Goal: Task Accomplishment & Management: Manage account settings

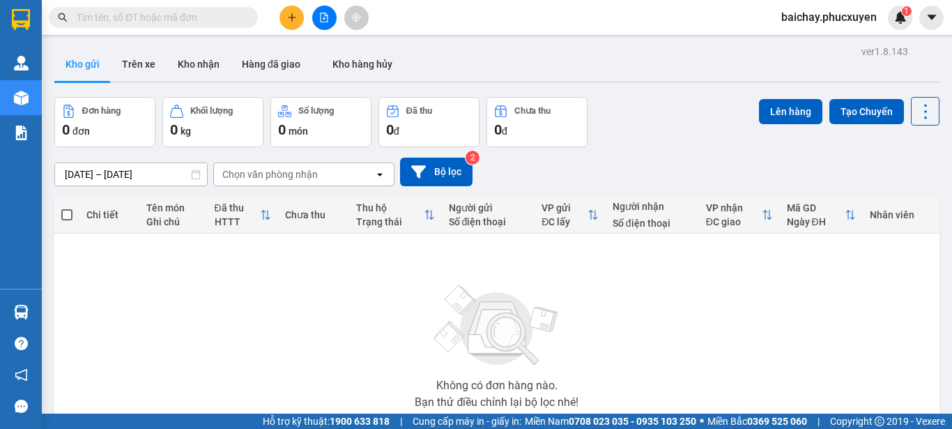
click at [201, 68] on button "Kho nhận" at bounding box center [199, 63] width 64 height 33
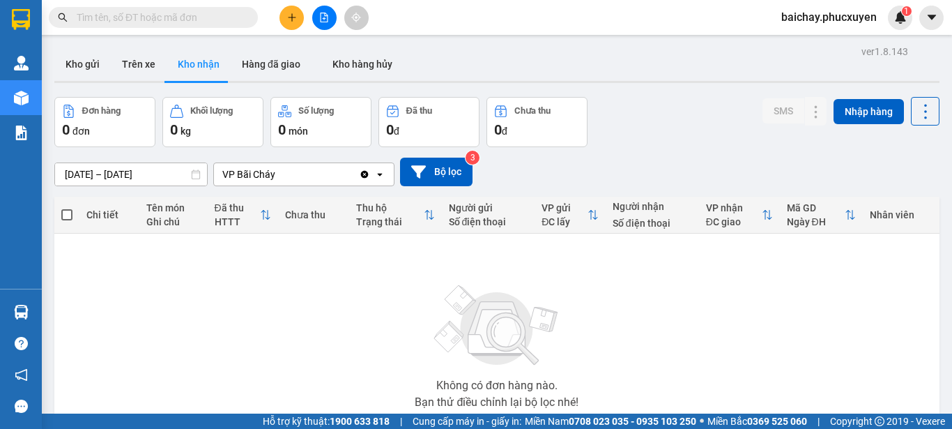
click at [829, 20] on span "baichay.phucxuyen" at bounding box center [829, 16] width 118 height 17
click at [801, 43] on span "Đăng xuất" at bounding box center [835, 43] width 87 height 15
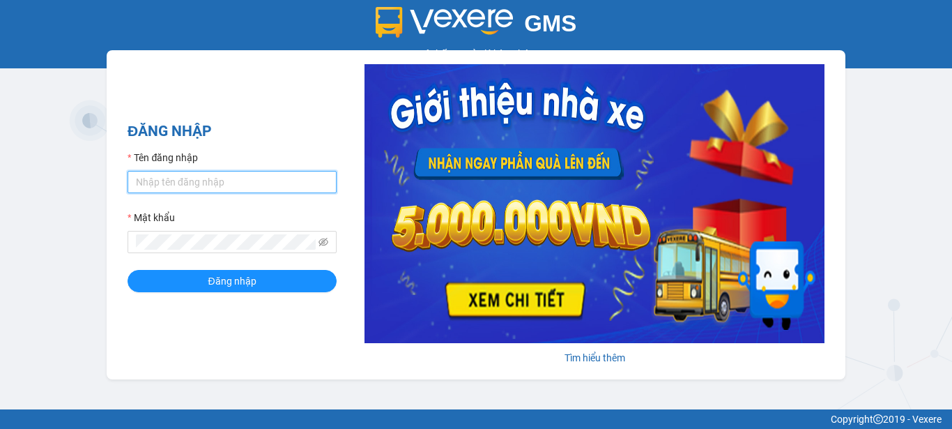
click at [213, 180] on input "Tên đăng nhập" at bounding box center [232, 182] width 209 height 22
type input "phuongbc.phucxuyen"
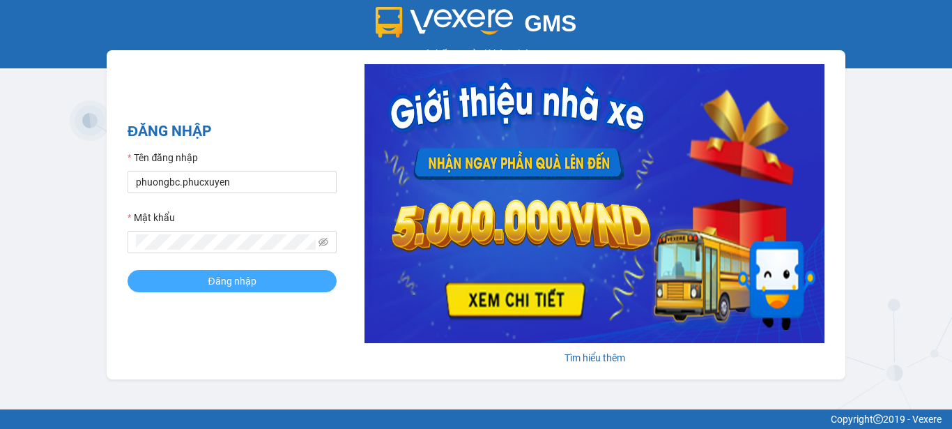
click at [212, 273] on span "Đăng nhập" at bounding box center [232, 280] width 48 height 15
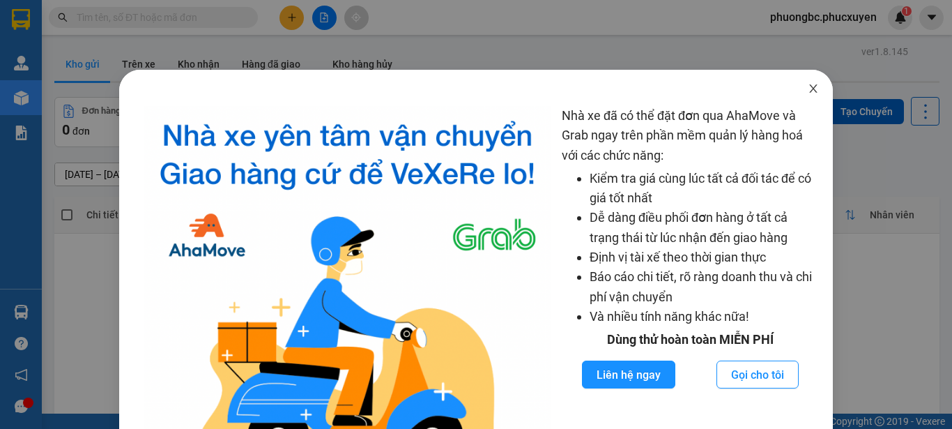
click at [810, 89] on icon "close" at bounding box center [814, 88] width 8 height 8
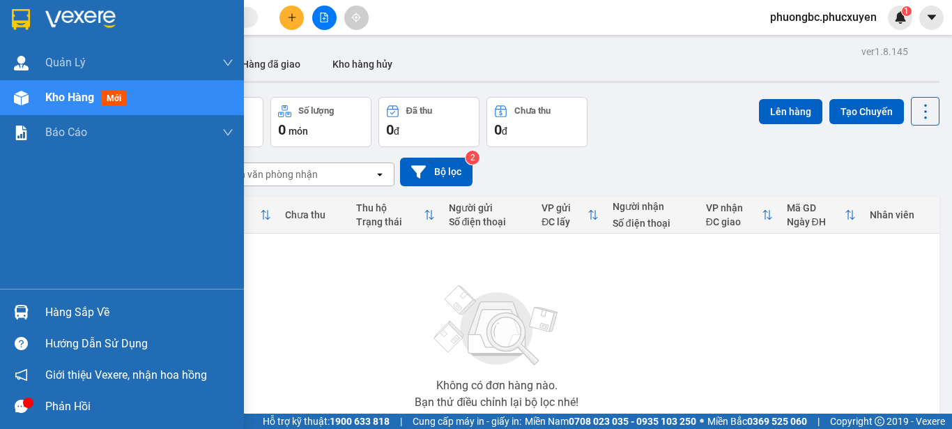
click at [75, 307] on div "Hàng sắp về" at bounding box center [139, 312] width 188 height 21
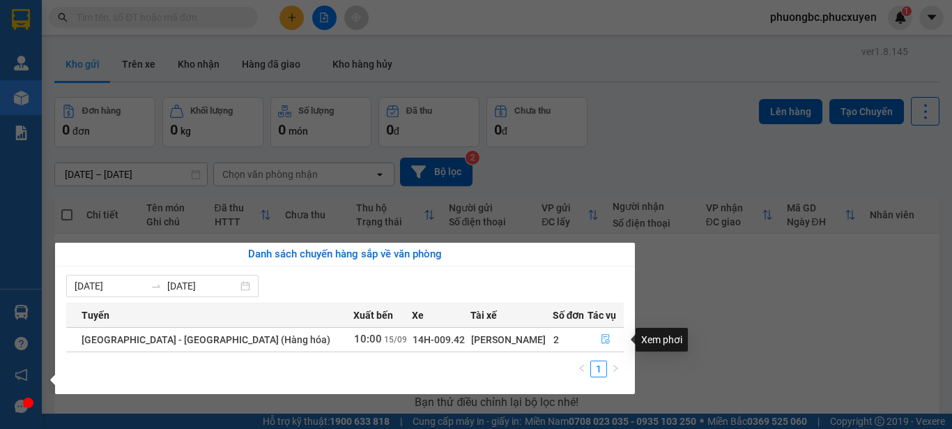
click at [601, 334] on icon "file-done" at bounding box center [605, 339] width 8 height 10
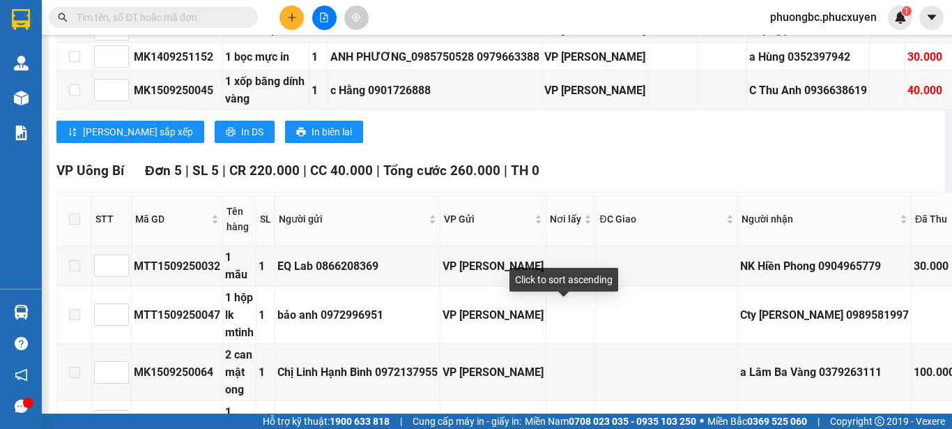
scroll to position [1115, 0]
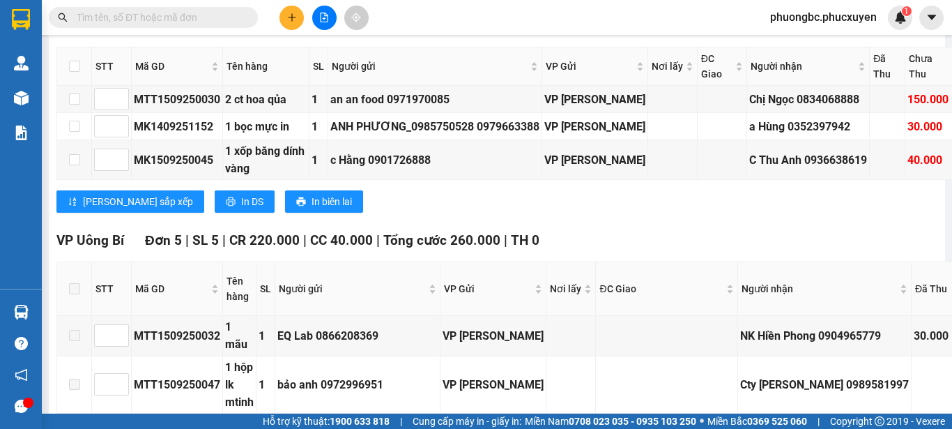
checkbox input "true"
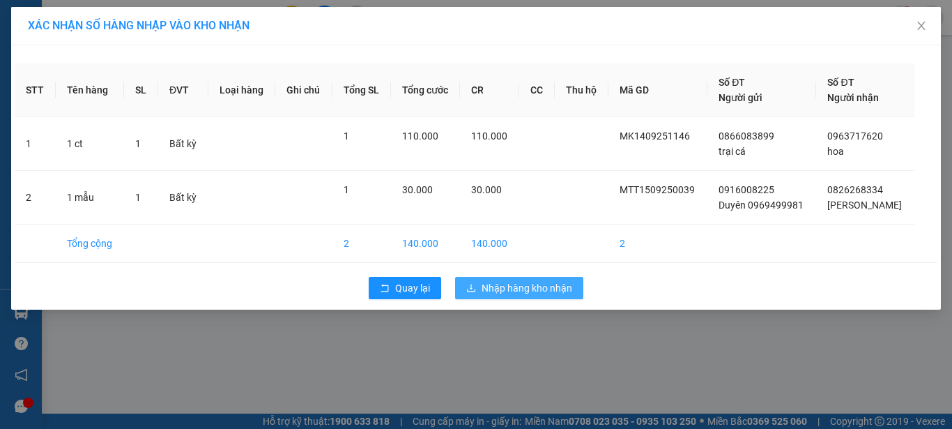
click at [505, 288] on span "Nhập hàng kho nhận" at bounding box center [527, 287] width 91 height 15
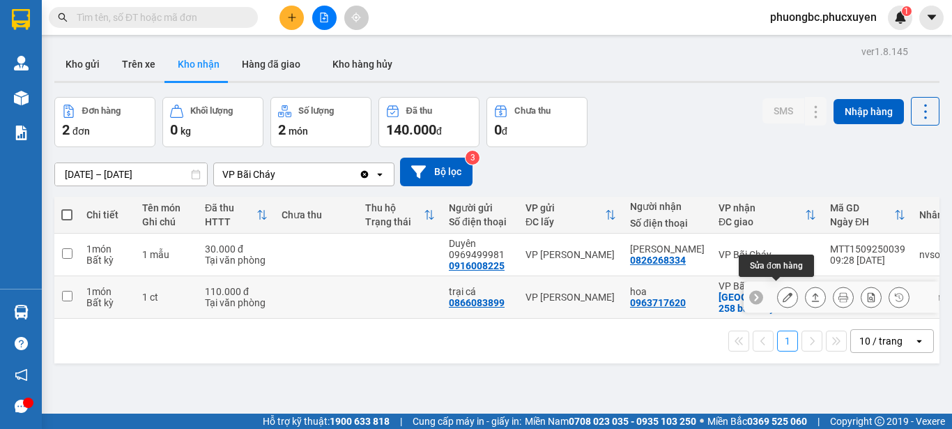
click at [783, 294] on icon at bounding box center [788, 297] width 10 height 10
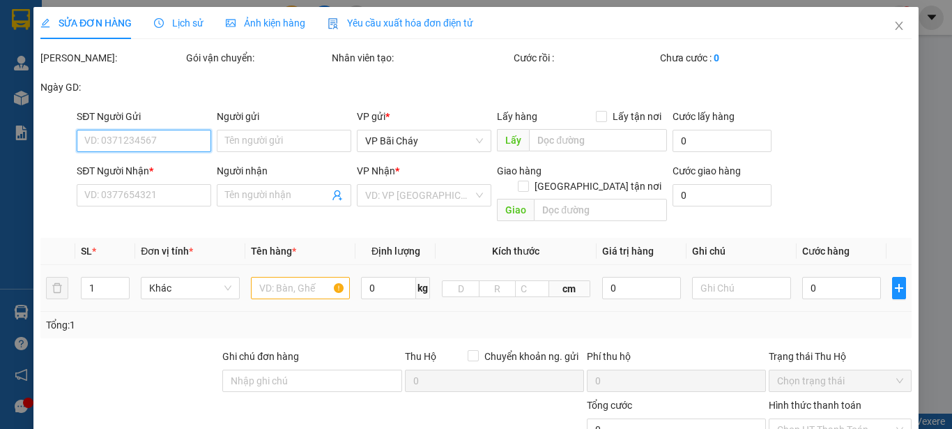
type input "0866083899"
type input "trại cá"
type input "0963717620"
type input "hoa"
checkbox input "true"
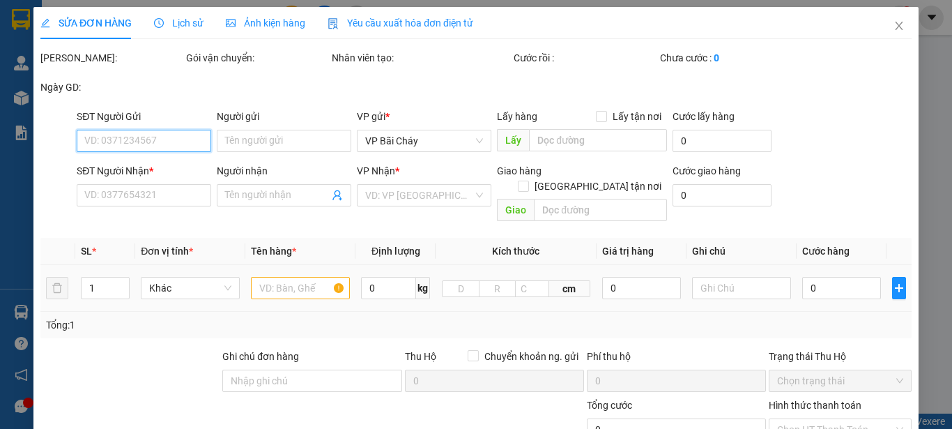
type input "258 bãi cháy"
type input "110.000"
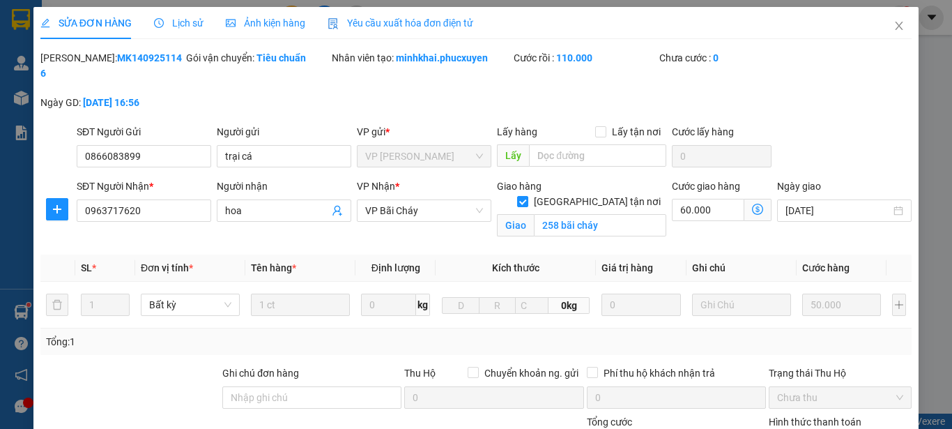
drag, startPoint x: 159, startPoint y: 55, endPoint x: 72, endPoint y: 56, distance: 86.4
click at [72, 56] on div "Mã ĐH: MK1409251146" at bounding box center [111, 65] width 143 height 31
copy b "MK1409251146"
drag, startPoint x: 267, startPoint y: 145, endPoint x: 190, endPoint y: 137, distance: 77.8
click at [190, 137] on div "SĐT Người Gửi 0866083899 Người gửi trại cá trại cá VP gửi * VP [PERSON_NAME] Lấ…" at bounding box center [494, 148] width 840 height 49
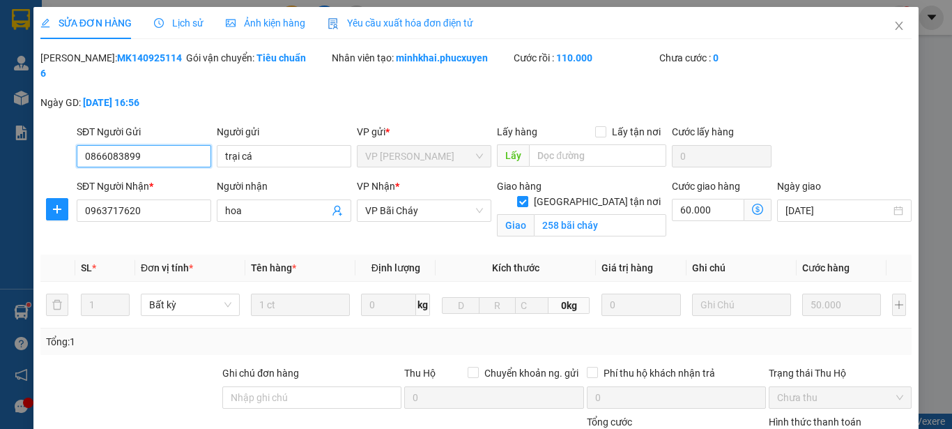
drag, startPoint x: 156, startPoint y: 140, endPoint x: 31, endPoint y: 139, distance: 125.4
click at [31, 139] on div "SỬA ĐƠN HÀNG Lịch sử Ảnh kiện hàng Yêu cầu xuất hóa đơn điện tử Total Paid Fee …" at bounding box center [476, 214] width 952 height 429
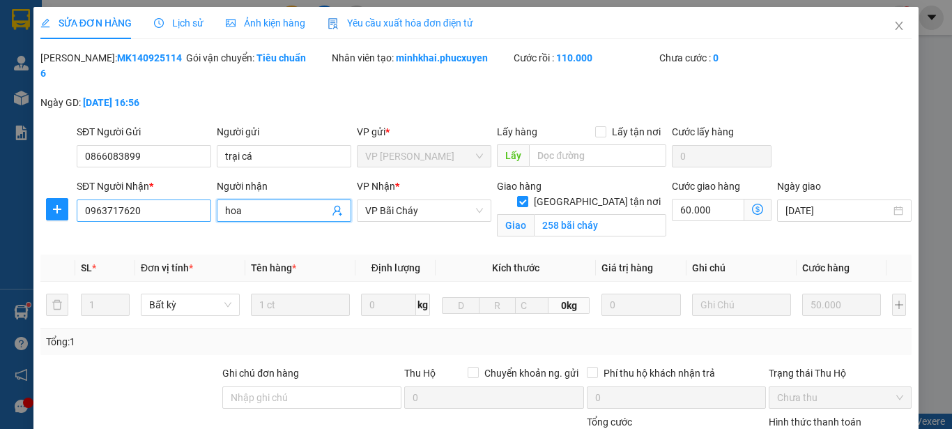
drag, startPoint x: 275, startPoint y: 195, endPoint x: 162, endPoint y: 190, distance: 112.3
click at [162, 190] on div "SĐT Người Nhận * 0963717620 Người nhận hoa hoa VP Nhận * VP Bãi Cháy Giao hàng …" at bounding box center [494, 211] width 840 height 66
drag, startPoint x: 166, startPoint y: 197, endPoint x: 20, endPoint y: 192, distance: 146.4
click at [20, 192] on div "SỬA ĐƠN HÀNG Lịch sử Ảnh kiện hàng Yêu cầu xuất hóa đơn điện tử Total Paid Fee …" at bounding box center [476, 214] width 952 height 429
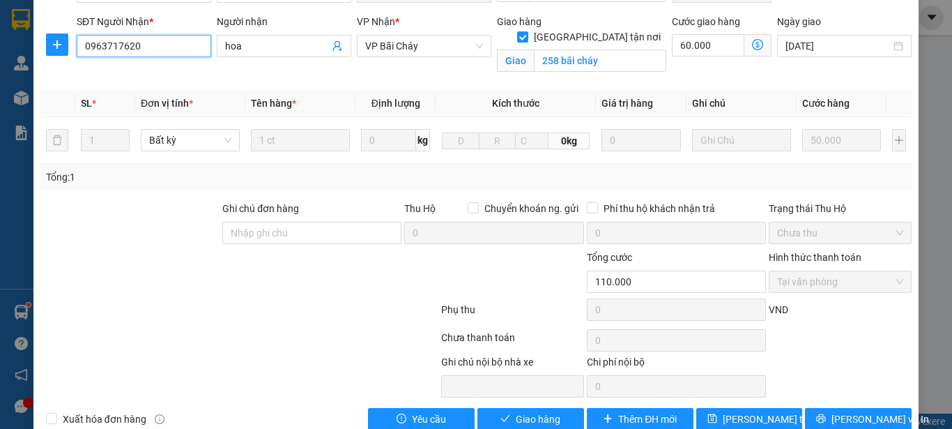
scroll to position [178, 0]
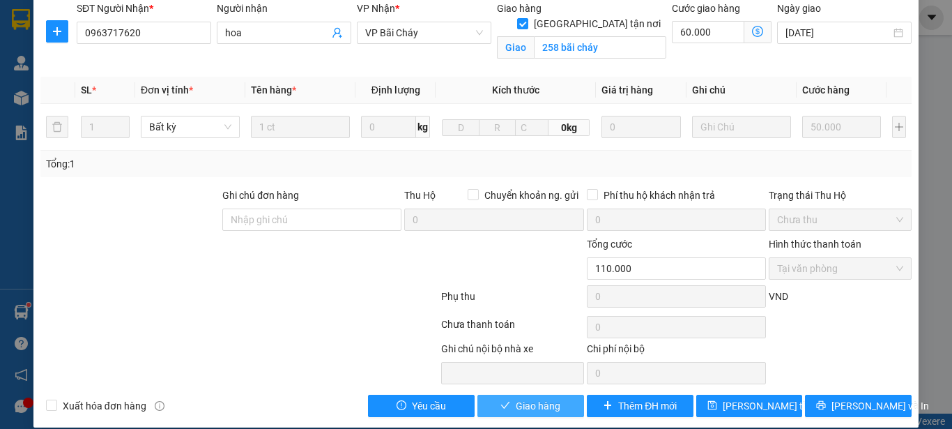
click at [523, 398] on span "Giao hàng" at bounding box center [538, 405] width 45 height 15
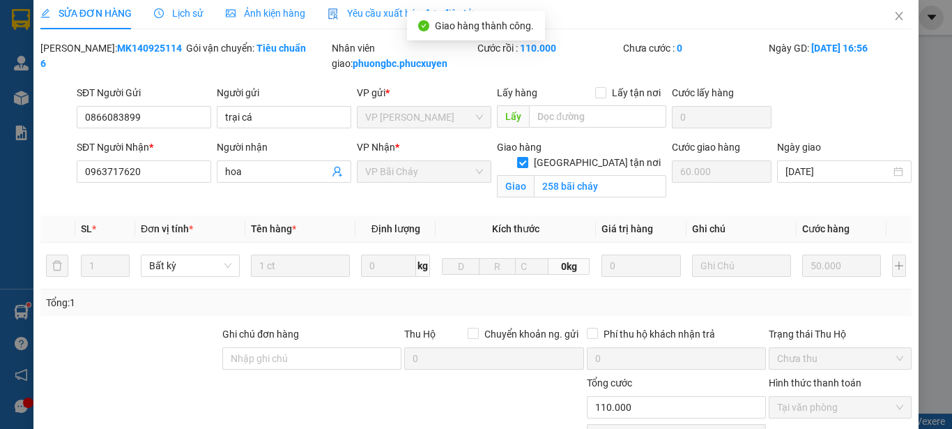
scroll to position [0, 0]
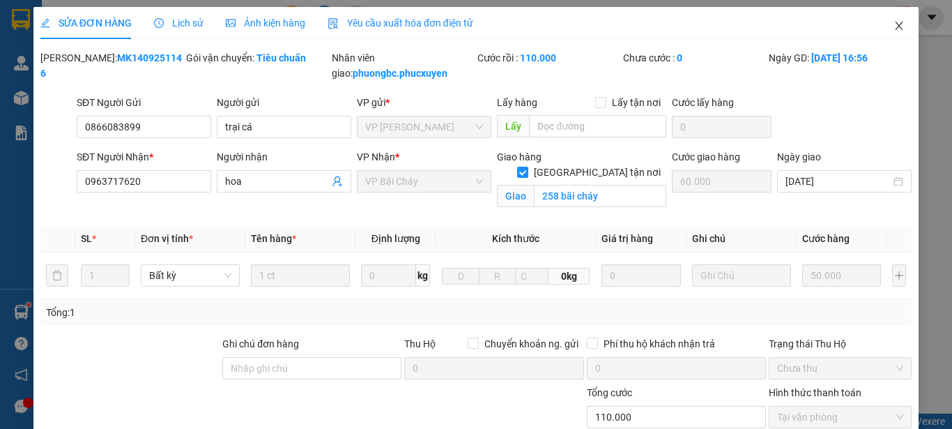
click at [895, 25] on icon "close" at bounding box center [899, 26] width 8 height 8
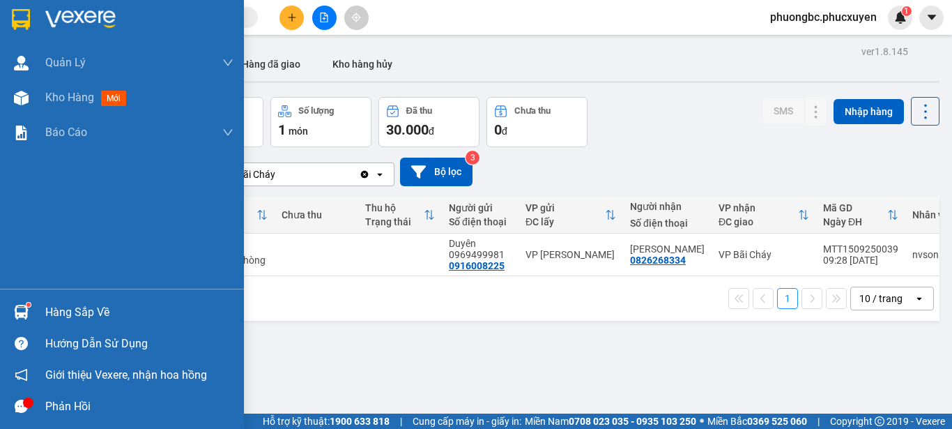
click at [22, 309] on img at bounding box center [21, 312] width 15 height 15
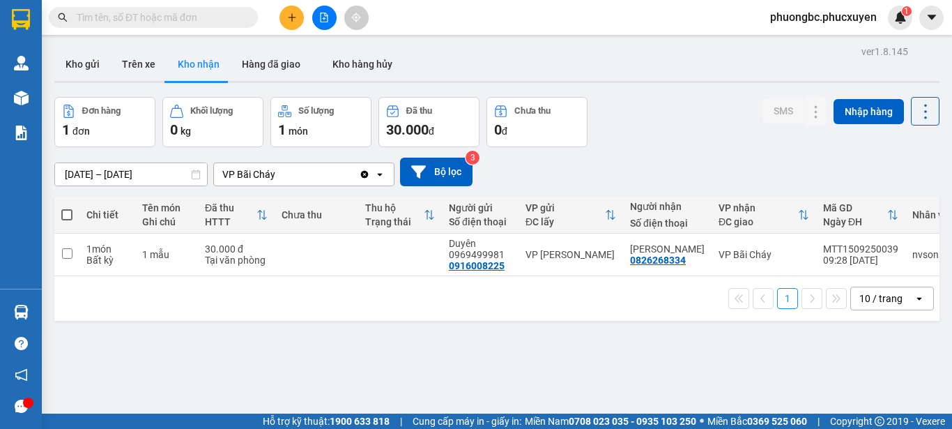
click at [673, 347] on section "Kết quả tìm kiếm ( 0 ) Bộ lọc No Data phuongbc.phucxuyen 1 [PERSON_NAME] lý gia…" at bounding box center [476, 214] width 952 height 429
click at [84, 61] on button "Kho gửi" at bounding box center [82, 63] width 56 height 33
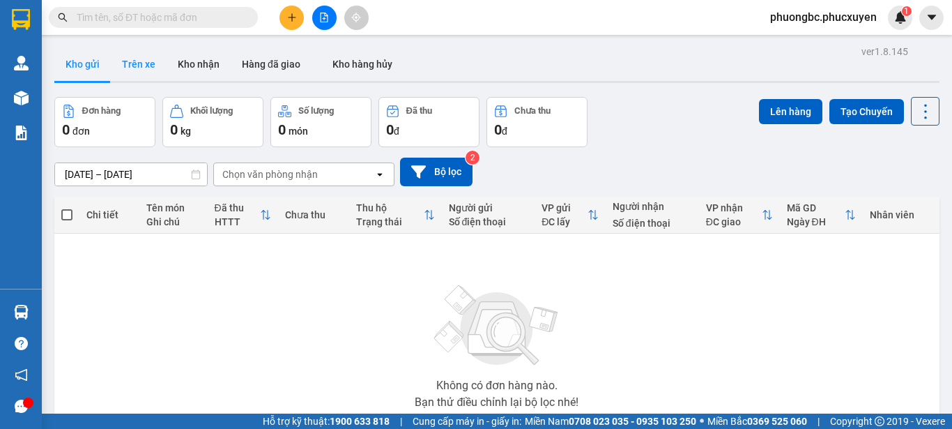
click at [141, 61] on button "Trên xe" at bounding box center [139, 63] width 56 height 33
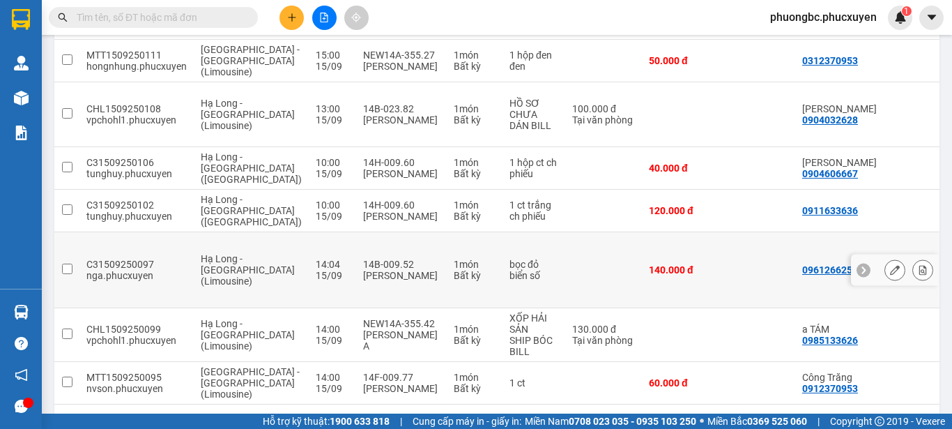
scroll to position [348, 0]
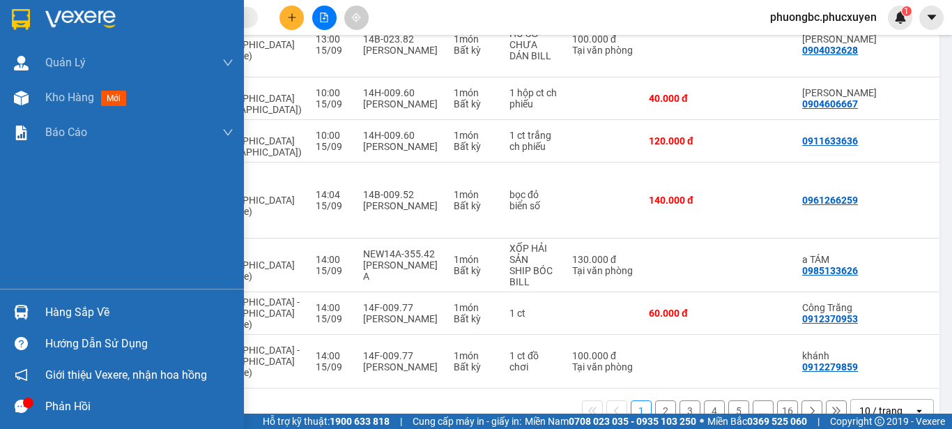
click at [76, 308] on div "Hàng sắp về" at bounding box center [139, 312] width 188 height 21
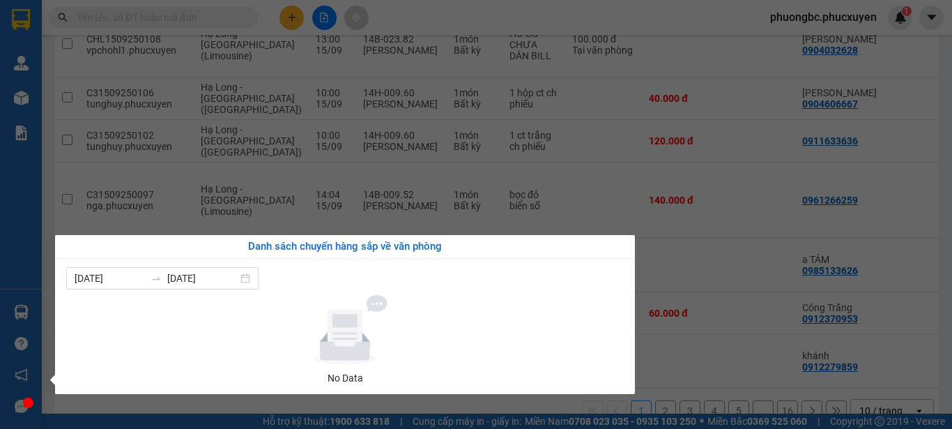
click at [686, 15] on section "Kết quả tìm kiếm ( 0 ) Bộ lọc No Data phuongbc.phucxuyen 1 [PERSON_NAME] lý gia…" at bounding box center [476, 214] width 952 height 429
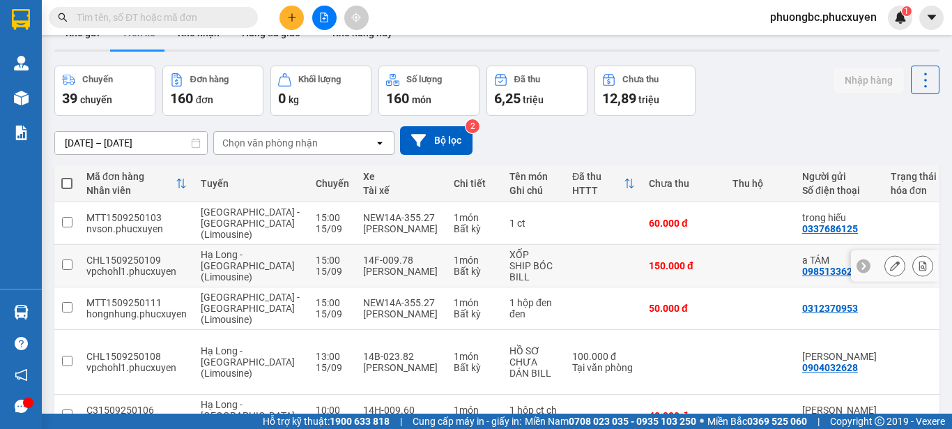
scroll to position [0, 0]
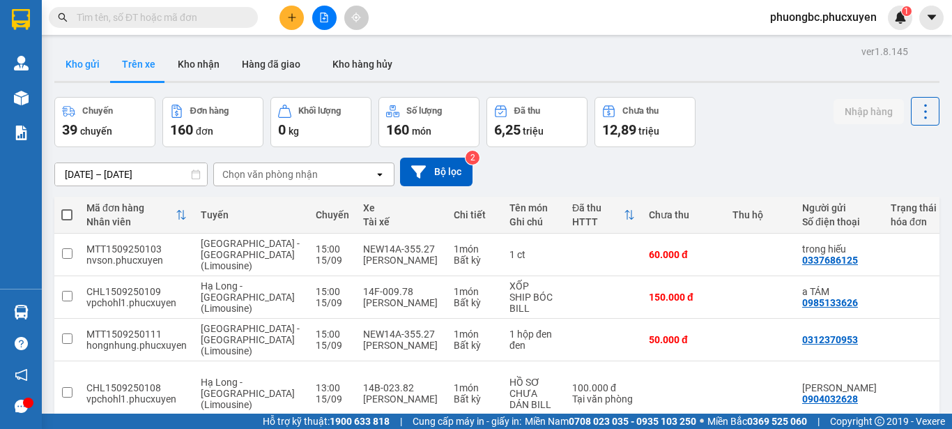
click at [83, 63] on button "Kho gửi" at bounding box center [82, 63] width 56 height 33
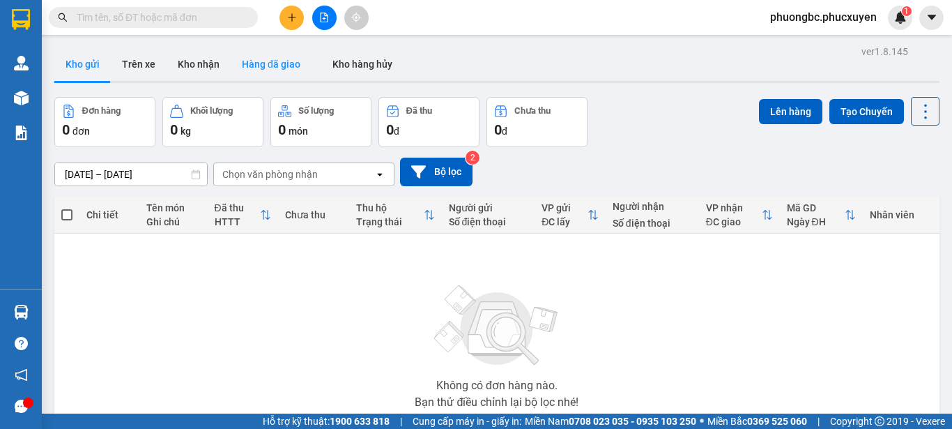
click at [269, 64] on button "Hàng đã giao" at bounding box center [271, 63] width 81 height 33
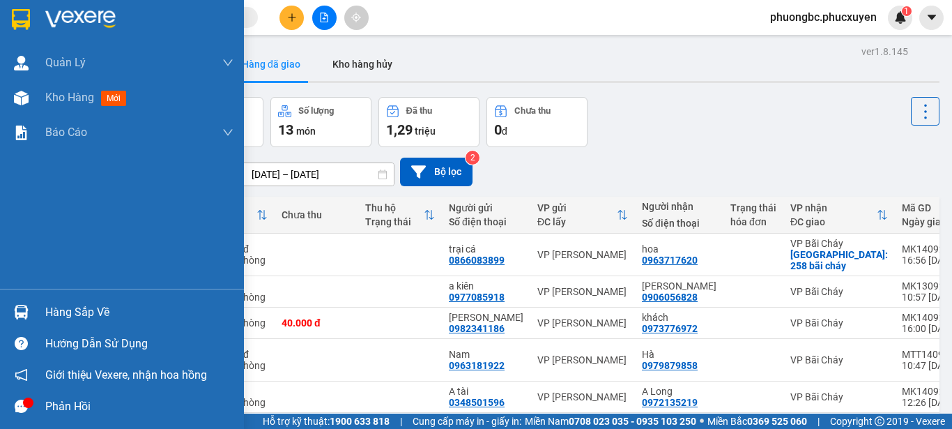
click at [81, 312] on div "Hàng sắp về" at bounding box center [139, 312] width 188 height 21
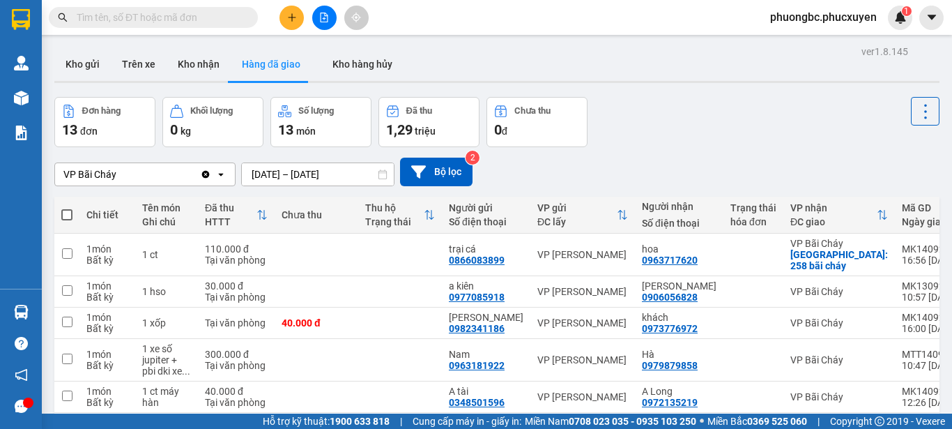
click at [734, 119] on section "Kết quả tìm kiếm ( 0 ) Bộ lọc No Data phuongbc.phucxuyen 1 [PERSON_NAME] lý gia…" at bounding box center [476, 214] width 952 height 429
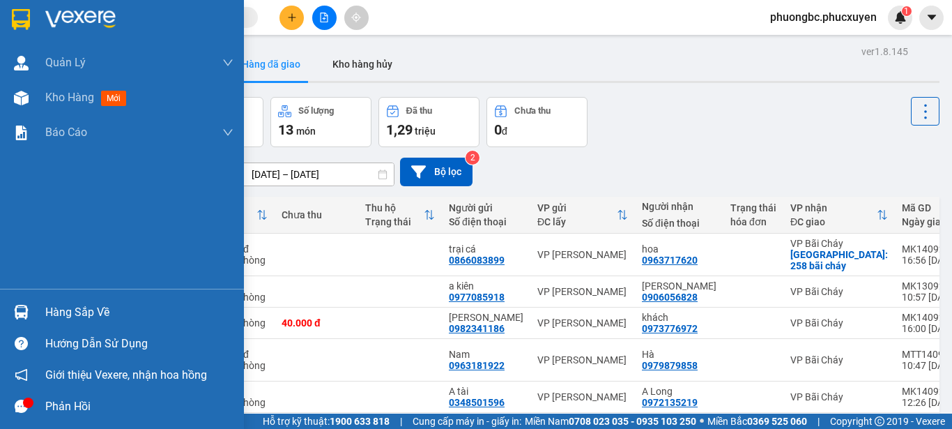
click at [57, 314] on div "Hàng sắp về" at bounding box center [139, 312] width 188 height 21
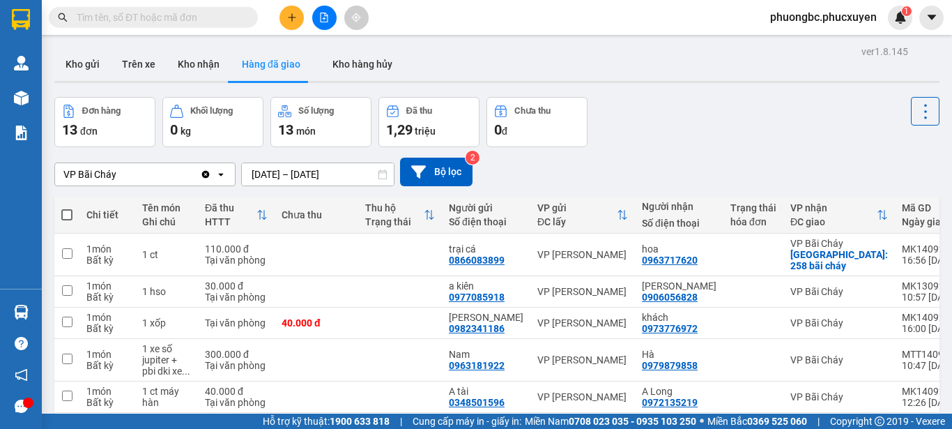
click at [723, 145] on section "Kết quả tìm kiếm ( 0 ) Bộ lọc No Data phuongbc.phucxuyen 1 [PERSON_NAME] lý gia…" at bounding box center [476, 214] width 952 height 429
click at [80, 61] on button "Kho gửi" at bounding box center [82, 63] width 56 height 33
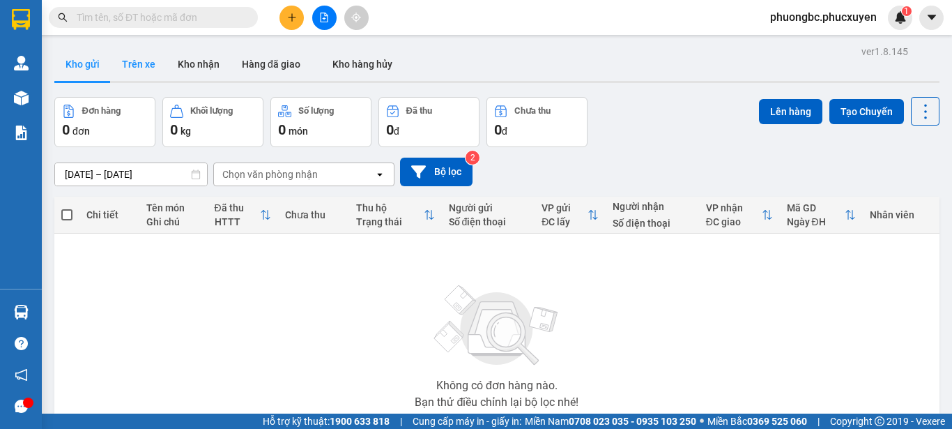
click at [135, 67] on button "Trên xe" at bounding box center [139, 63] width 56 height 33
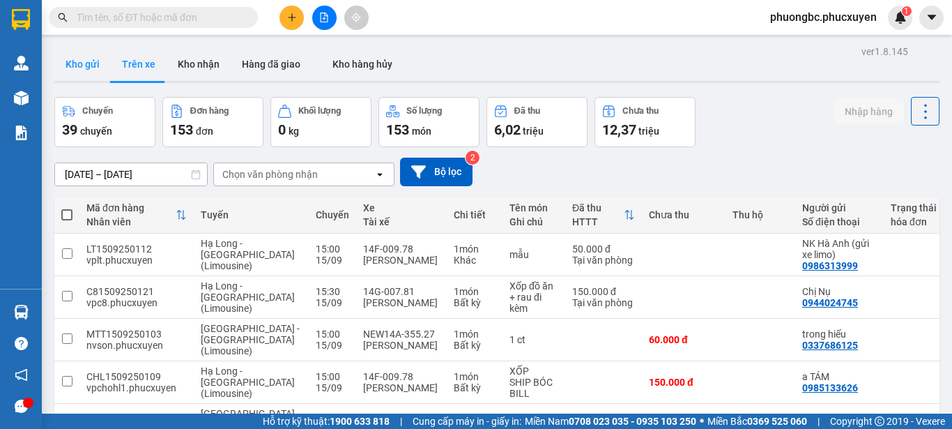
click at [89, 67] on button "Kho gửi" at bounding box center [82, 63] width 56 height 33
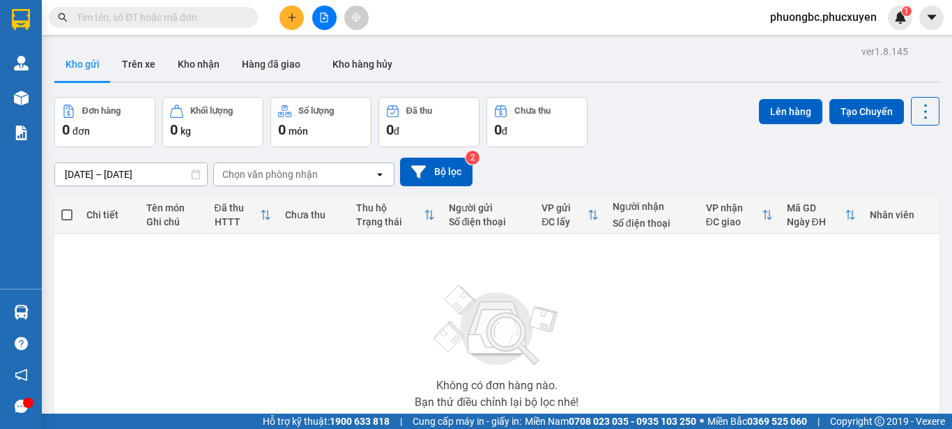
click at [291, 8] on button at bounding box center [291, 18] width 24 height 24
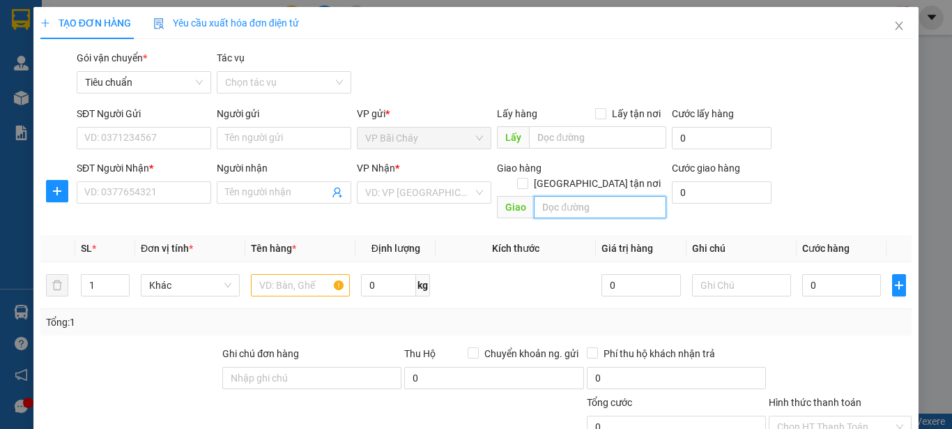
click at [580, 196] on input "text" at bounding box center [600, 207] width 132 height 22
type input "[PERSON_NAME]"
click at [527, 178] on input "[GEOGRAPHIC_DATA] tận nơi" at bounding box center [522, 183] width 10 height 10
checkbox input "true"
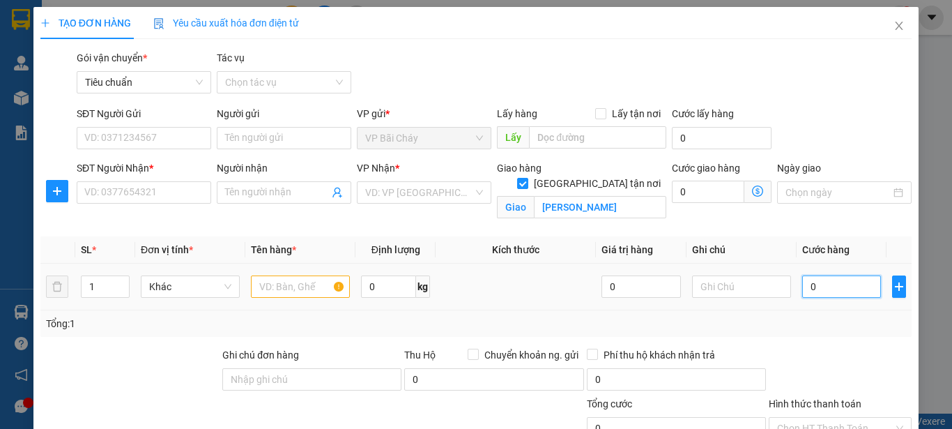
click at [824, 289] on input "0" at bounding box center [841, 286] width 79 height 22
click at [684, 192] on input "0" at bounding box center [708, 191] width 72 height 22
type input "3"
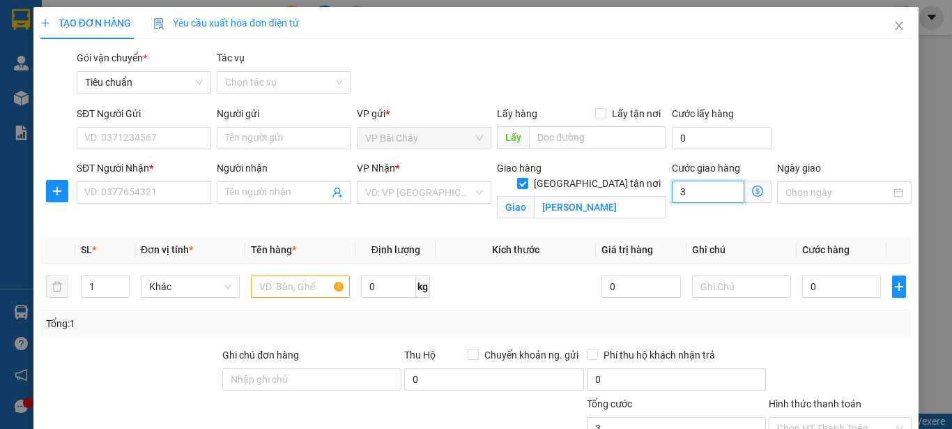
type input "30"
type input "3"
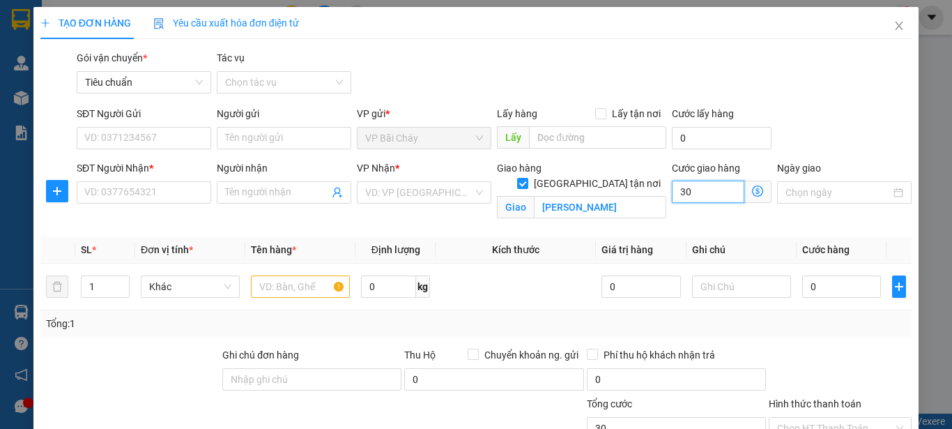
type input "3"
type input "0"
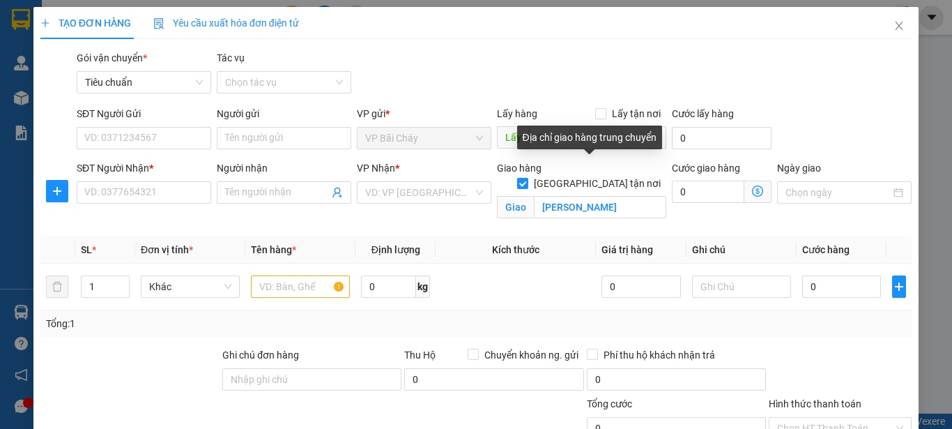
click at [527, 178] on input "[GEOGRAPHIC_DATA] tận nơi" at bounding box center [522, 183] width 10 height 10
checkbox input "false"
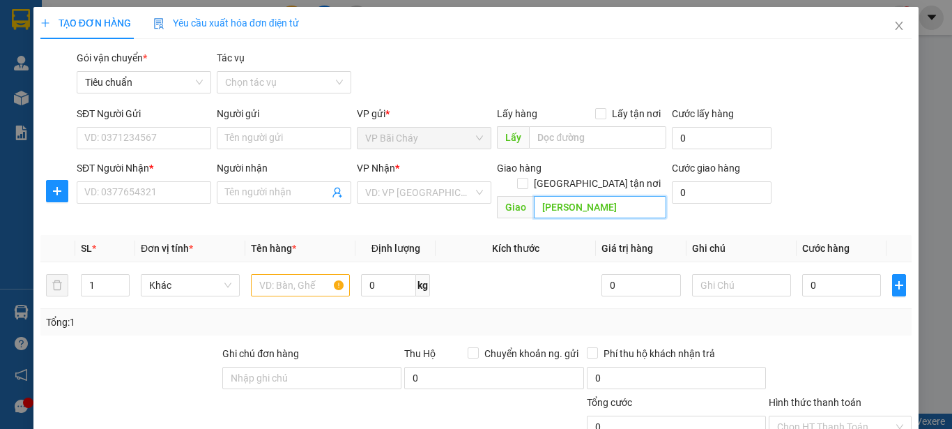
click at [583, 196] on input "[PERSON_NAME]" at bounding box center [600, 207] width 132 height 22
click at [893, 22] on icon "close" at bounding box center [898, 25] width 11 height 11
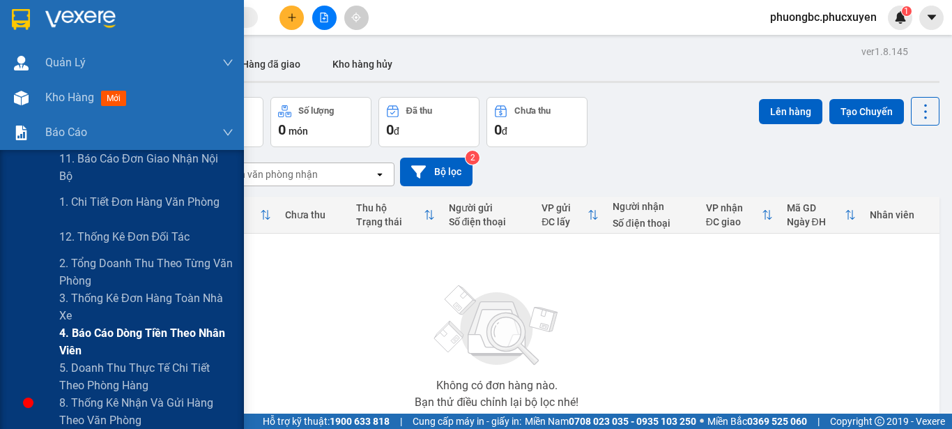
click at [167, 338] on span "4. Báo cáo dòng tiền theo nhân viên" at bounding box center [146, 341] width 174 height 35
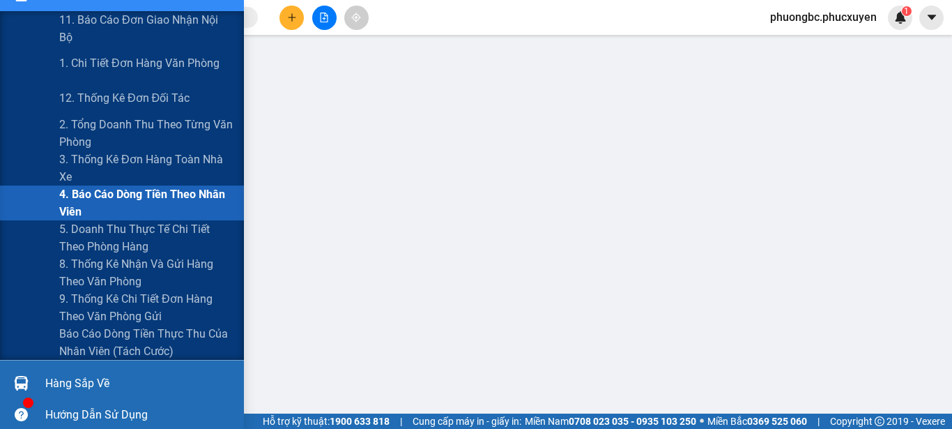
scroll to position [139, 0]
click at [103, 307] on span "9. Thống kê chi tiết đơn hàng theo văn phòng gửi" at bounding box center [146, 306] width 174 height 35
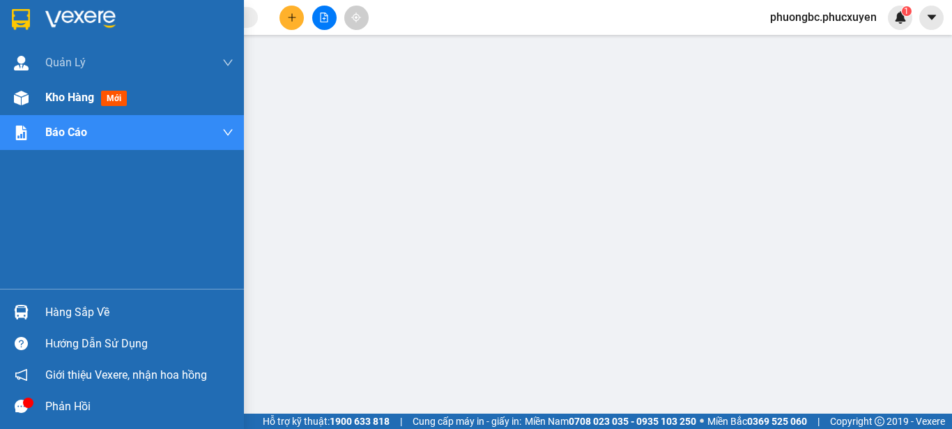
click at [68, 93] on span "Kho hàng" at bounding box center [69, 97] width 49 height 13
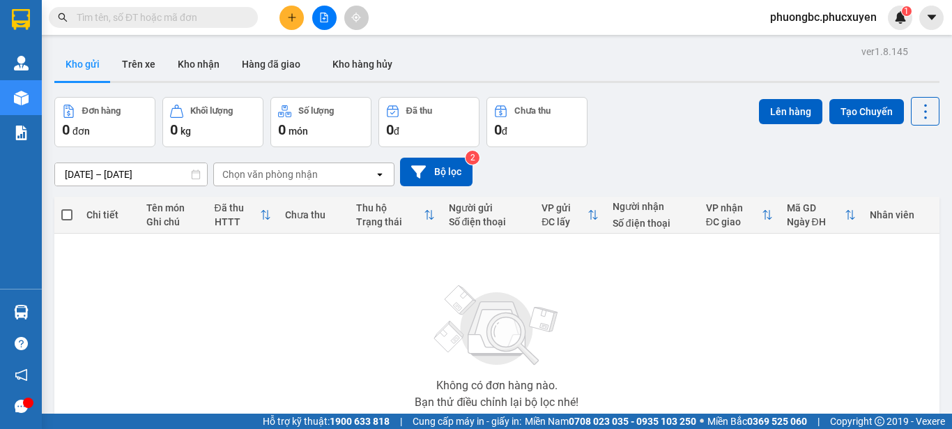
click at [293, 306] on div "Không có đơn hàng nào. Bạn thử điều chỉnh lại bộ lọc nhé!" at bounding box center [496, 342] width 871 height 209
click at [192, 63] on button "Kho nhận" at bounding box center [199, 63] width 64 height 33
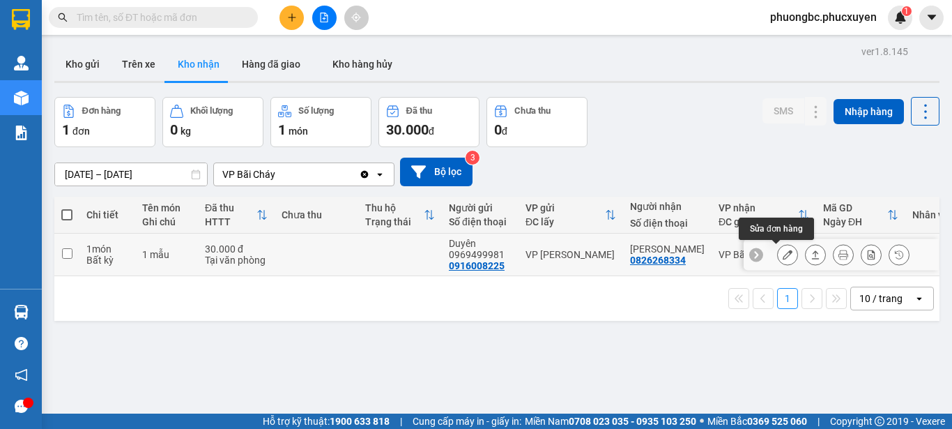
click at [783, 256] on icon at bounding box center [788, 254] width 10 height 10
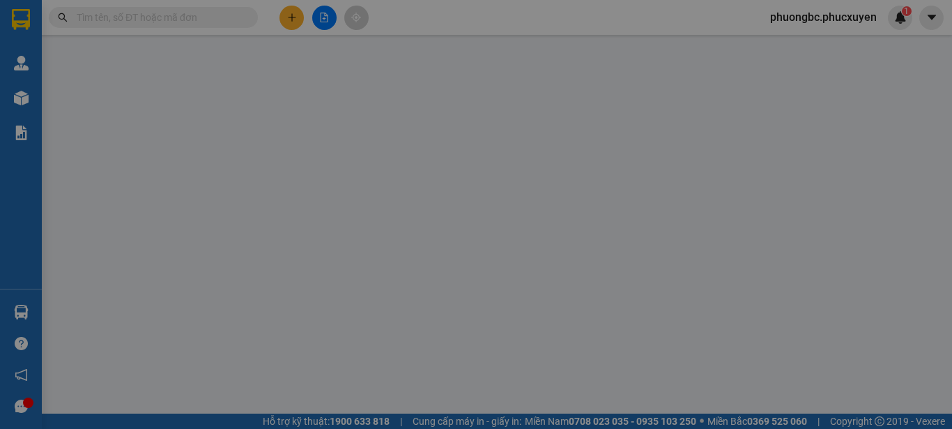
type input "0916008225"
type input "Duyên 0969499981"
type input "0826268334"
type input "[PERSON_NAME]"
type input "30.000"
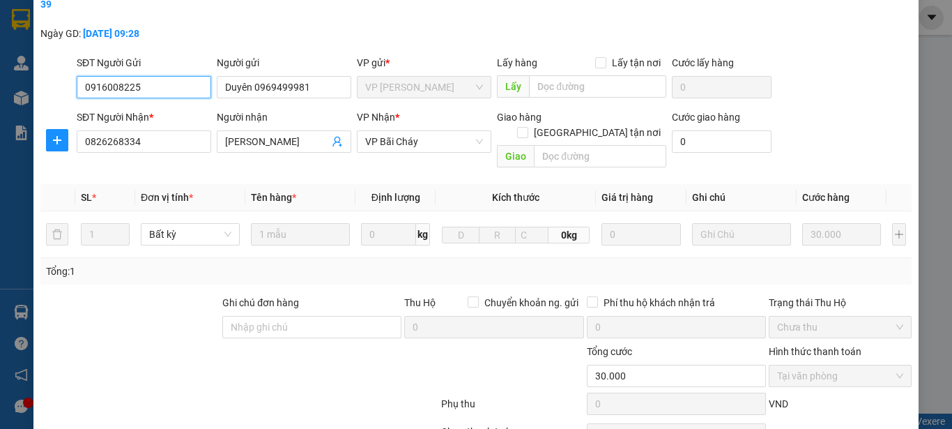
scroll to position [70, 0]
click at [836, 364] on span "Tại văn phòng" at bounding box center [840, 374] width 126 height 21
click at [891, 364] on span "Tại văn phòng" at bounding box center [840, 374] width 126 height 21
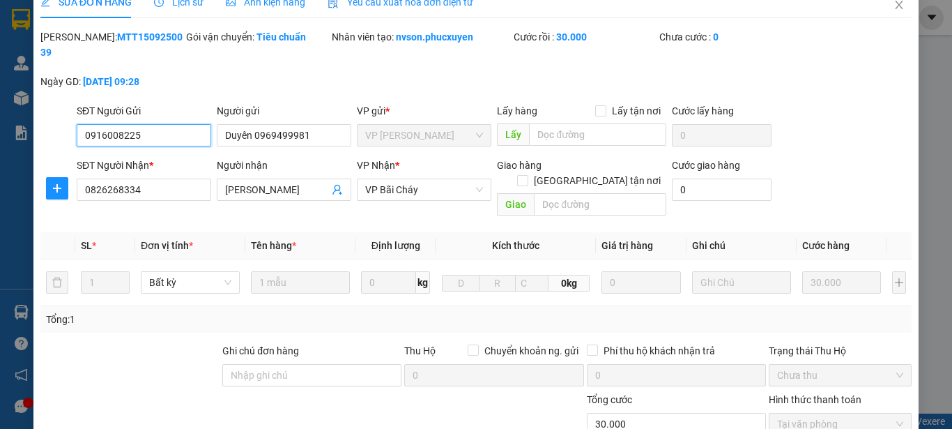
scroll to position [0, 0]
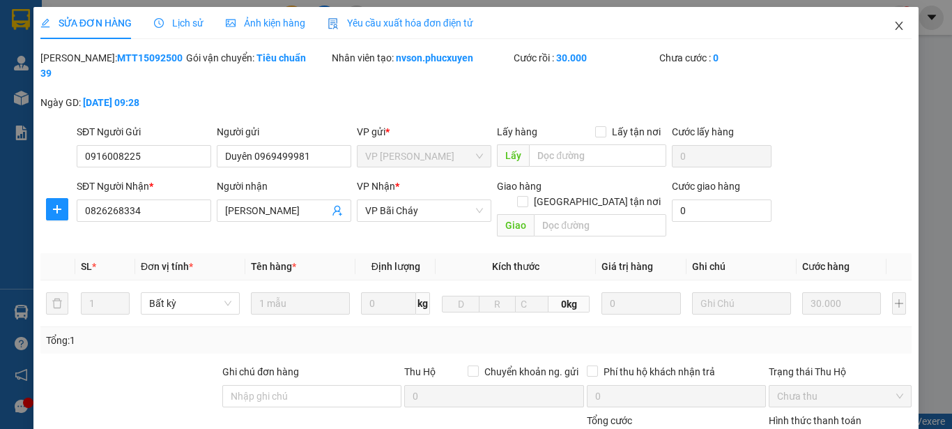
click at [895, 25] on icon "close" at bounding box center [899, 26] width 8 height 8
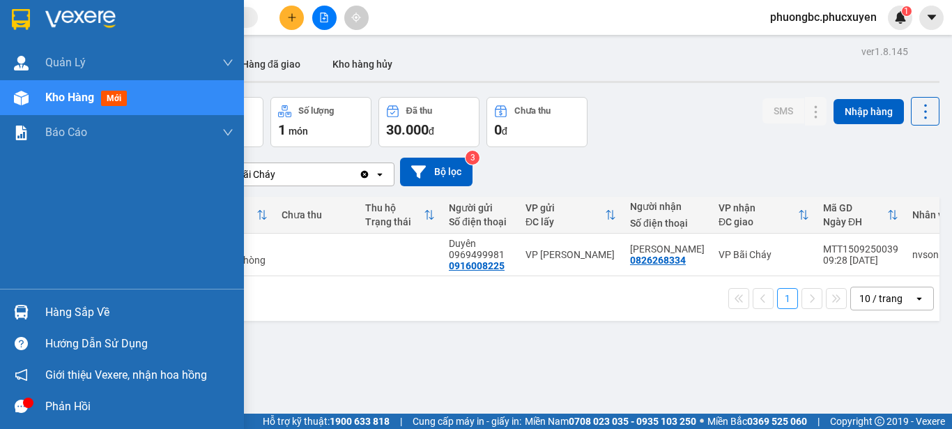
click at [65, 311] on div "Hàng sắp về" at bounding box center [139, 312] width 188 height 21
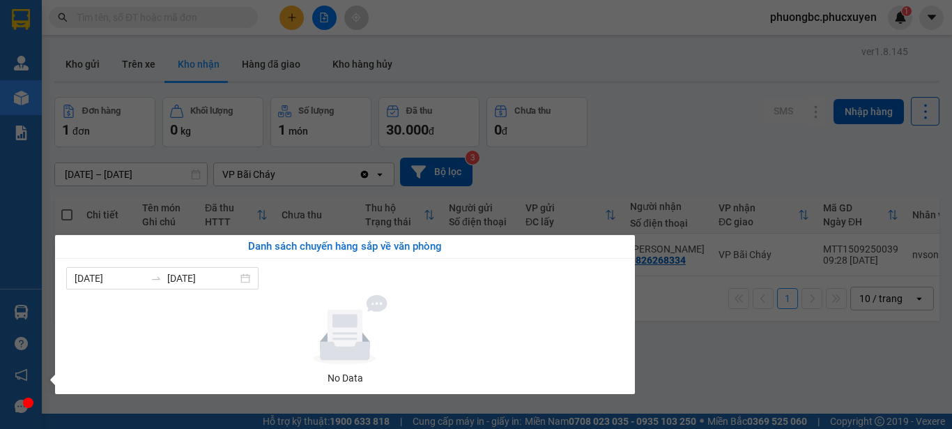
click at [691, 359] on section "Kết quả tìm kiếm ( 0 ) Bộ lọc No Data phuongbc.phucxuyen 1 [PERSON_NAME] lý gia…" at bounding box center [476, 214] width 952 height 429
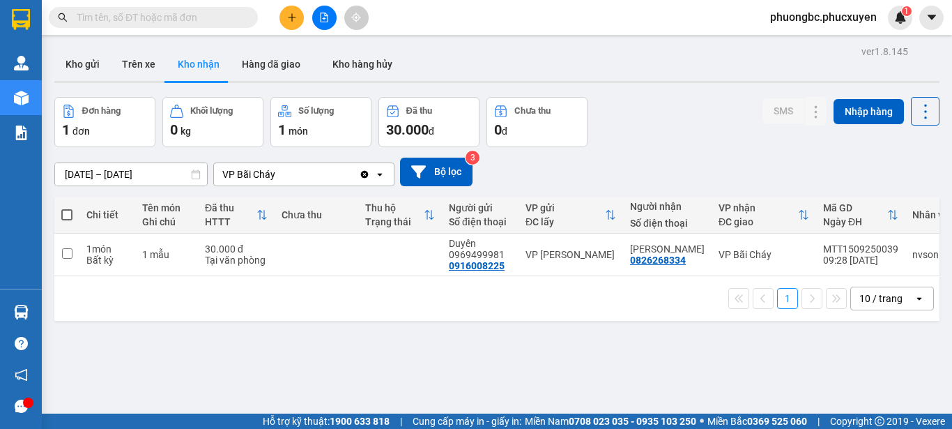
click at [361, 362] on div "ver 1.8.145 Kho gửi Trên xe Kho nhận Hàng đã giao Kho hàng hủy Đơn hàng 1 đơn K…" at bounding box center [497, 256] width 896 height 429
click at [333, 376] on div "ver 1.8.145 Kho gửi Trên xe Kho nhận Hàng đã giao Kho hàng hủy Đơn hàng 1 đơn K…" at bounding box center [497, 256] width 896 height 429
click at [263, 64] on button "Hàng đã giao" at bounding box center [271, 63] width 81 height 33
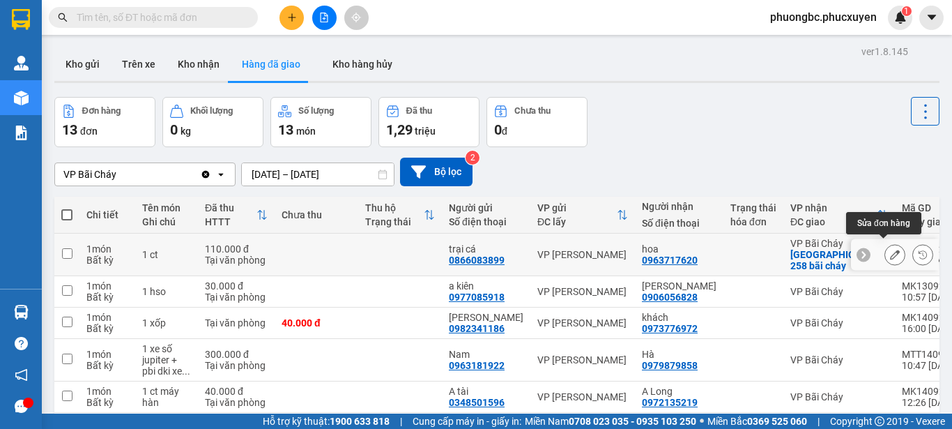
click at [890, 252] on icon at bounding box center [895, 254] width 10 height 10
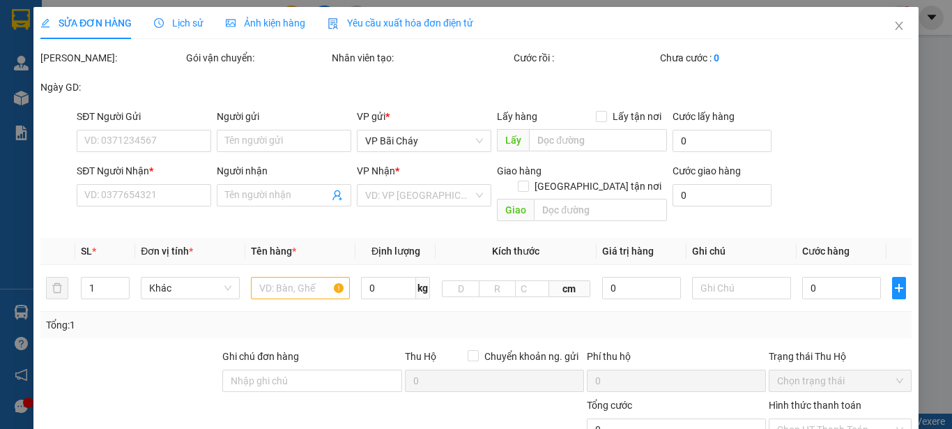
type input "0866083899"
type input "trại cá"
type input "0963717620"
type input "hoa"
checkbox input "true"
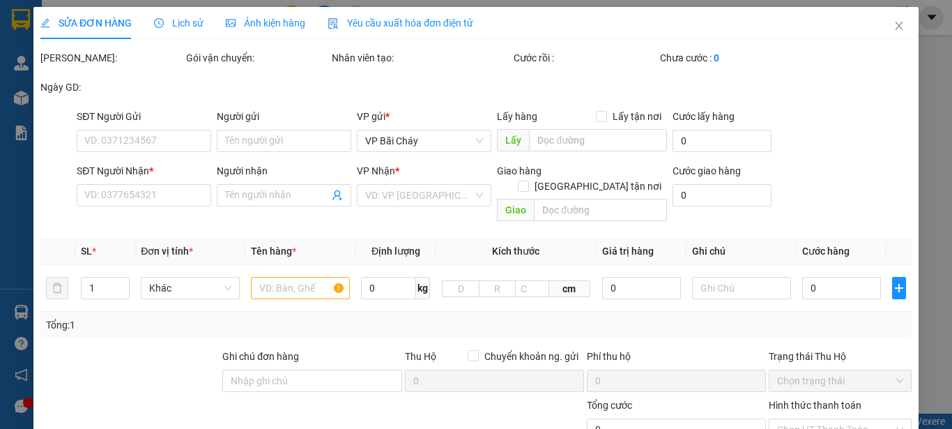
type input "258 bãi cháy"
type input "60.000"
type input "110.000"
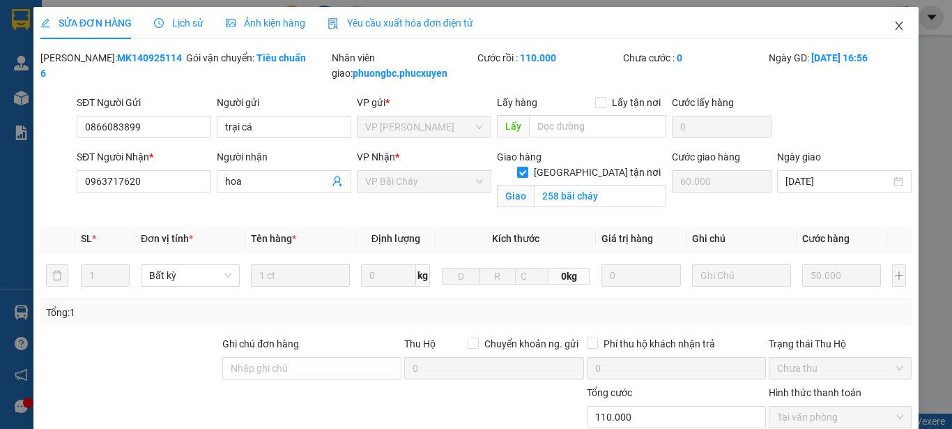
click at [893, 26] on icon "close" at bounding box center [898, 25] width 11 height 11
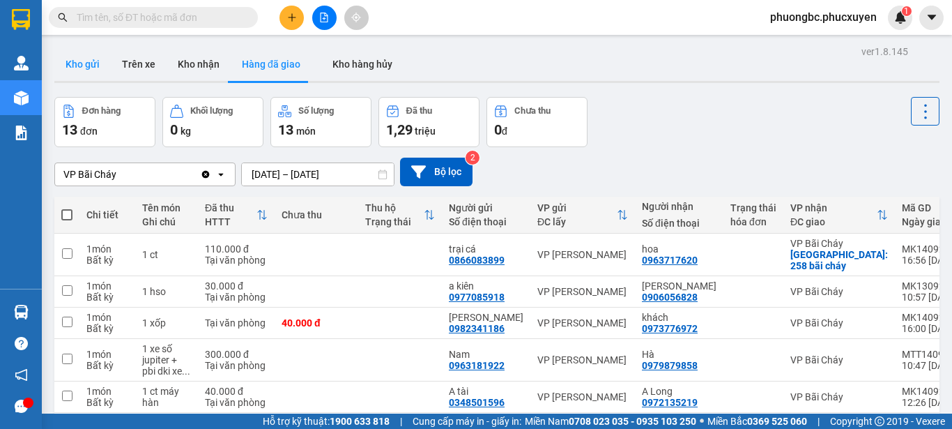
click at [89, 63] on button "Kho gửi" at bounding box center [82, 63] width 56 height 33
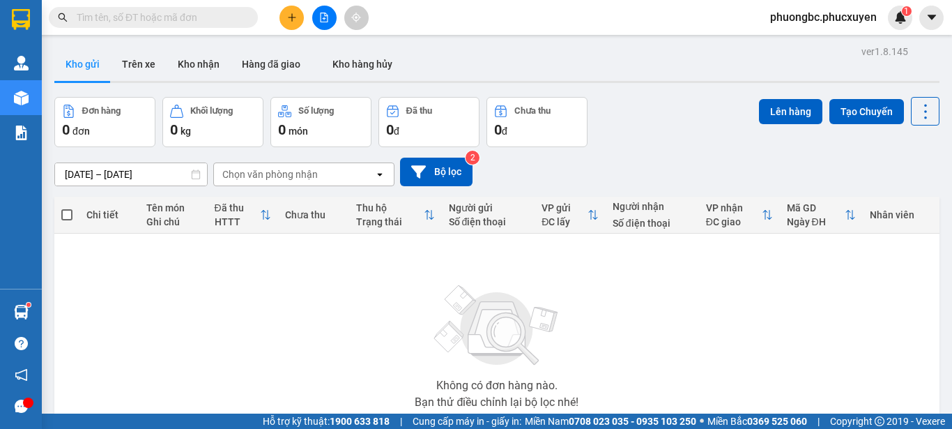
click at [290, 16] on icon "plus" at bounding box center [292, 18] width 10 height 10
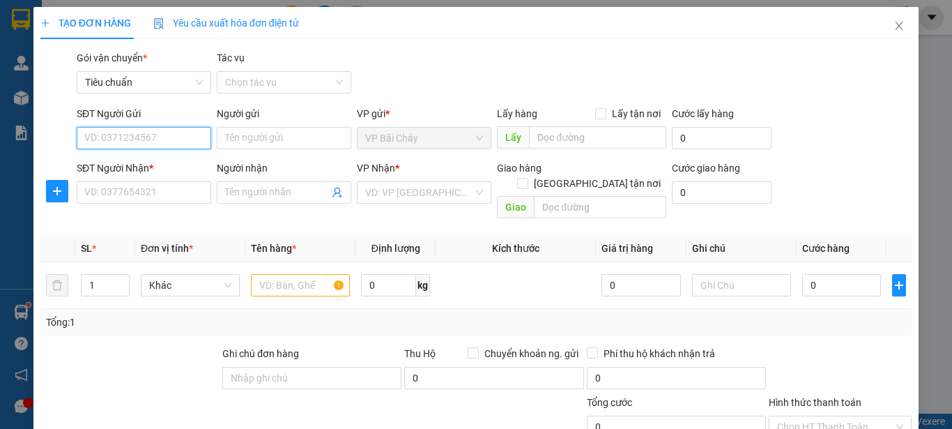
click at [148, 143] on input "SĐT Người Gửi" at bounding box center [144, 138] width 134 height 22
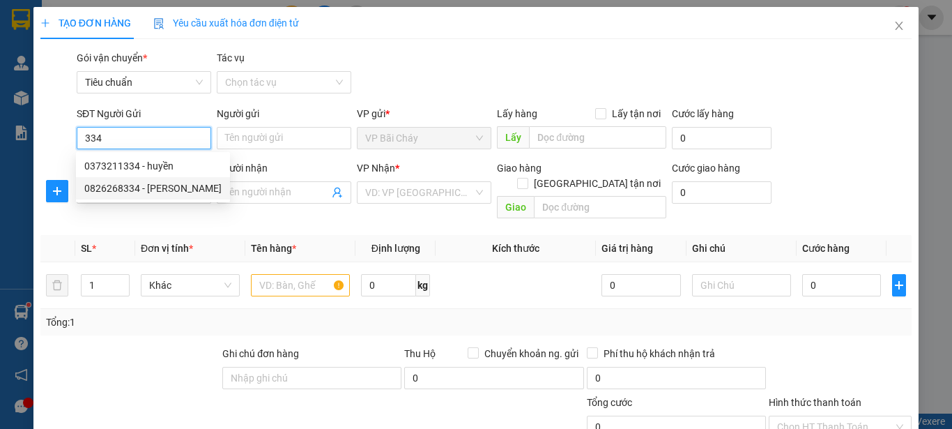
click at [162, 194] on div "0826268334 - [PERSON_NAME]" at bounding box center [152, 187] width 137 height 15
type input "0826268334"
type input "[PERSON_NAME]"
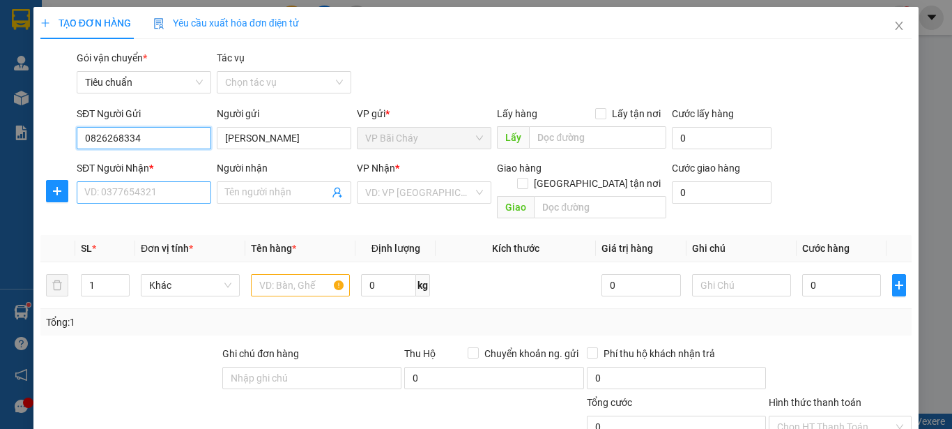
type input "0826268334"
click at [162, 193] on input "SĐT Người Nhận *" at bounding box center [144, 192] width 134 height 22
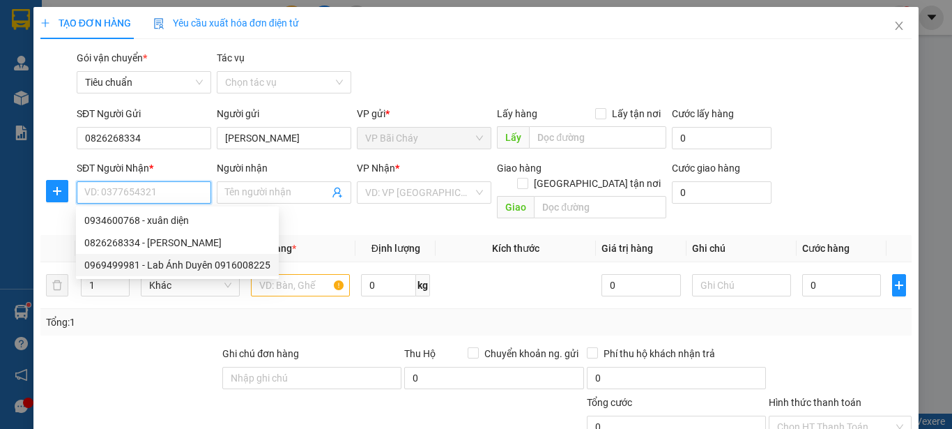
click at [167, 259] on div "0969499981 - Lab Ánh Duyên 0916008225" at bounding box center [177, 264] width 186 height 15
type input "0969499981"
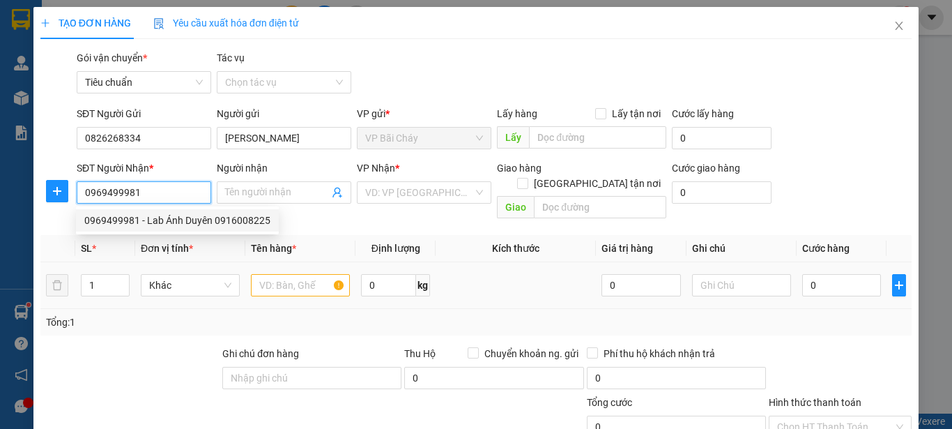
type input "Lab Ánh Duyên 0916008225"
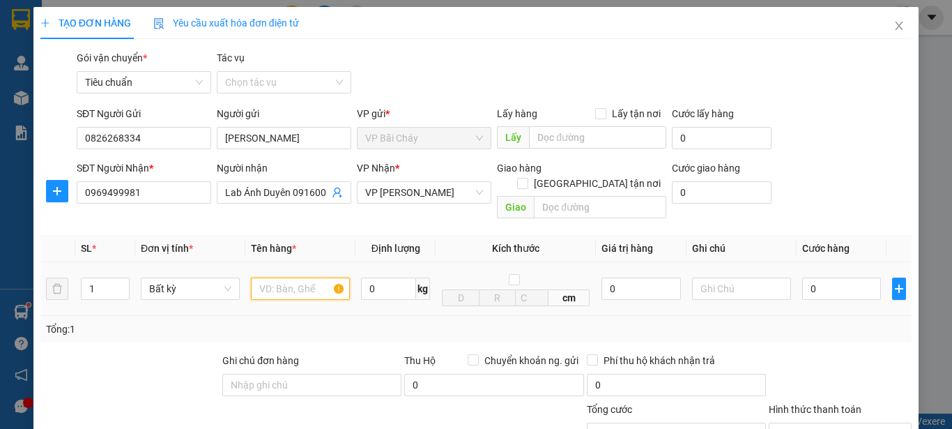
click at [298, 280] on input "text" at bounding box center [300, 288] width 99 height 22
type input "1 mẫu răng"
click at [820, 277] on input "0" at bounding box center [841, 288] width 79 height 22
type input "3"
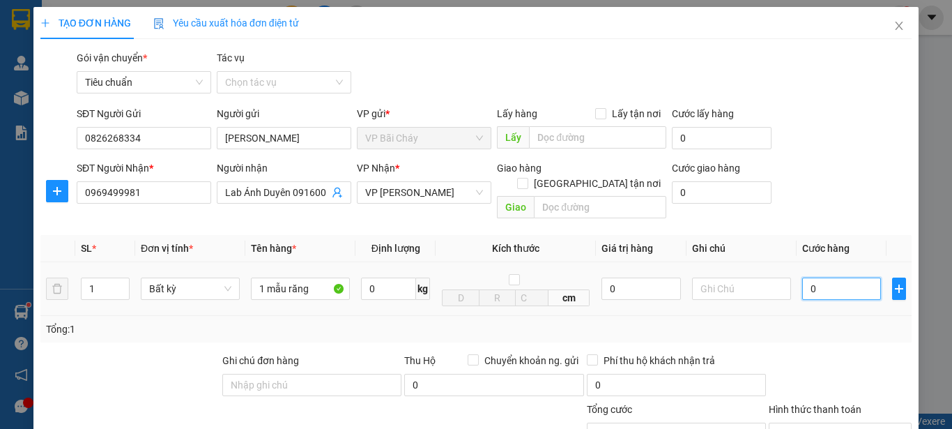
type input "3"
type input "30"
type input "300"
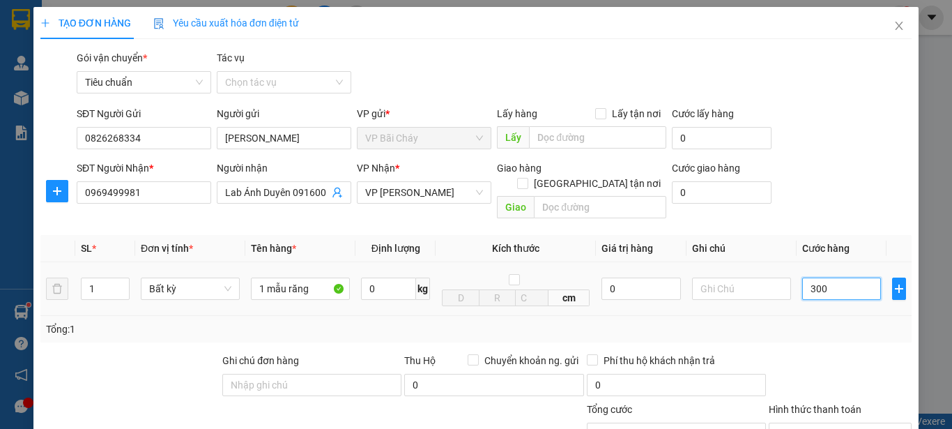
type input "300"
type input "30"
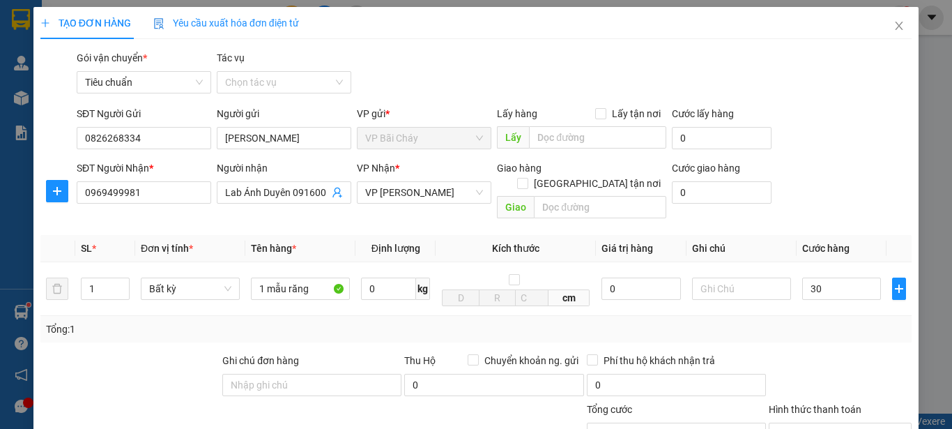
type input "30.000"
click at [792, 321] on div "Tổng: 1" at bounding box center [476, 328] width 860 height 15
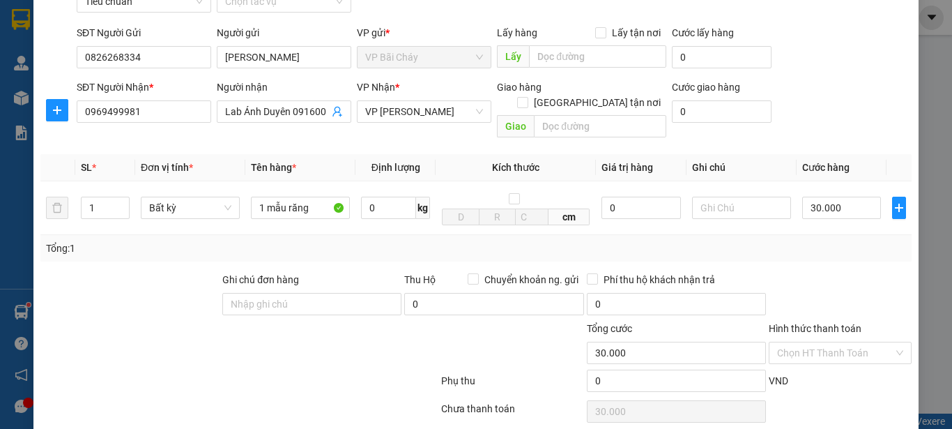
scroll to position [139, 0]
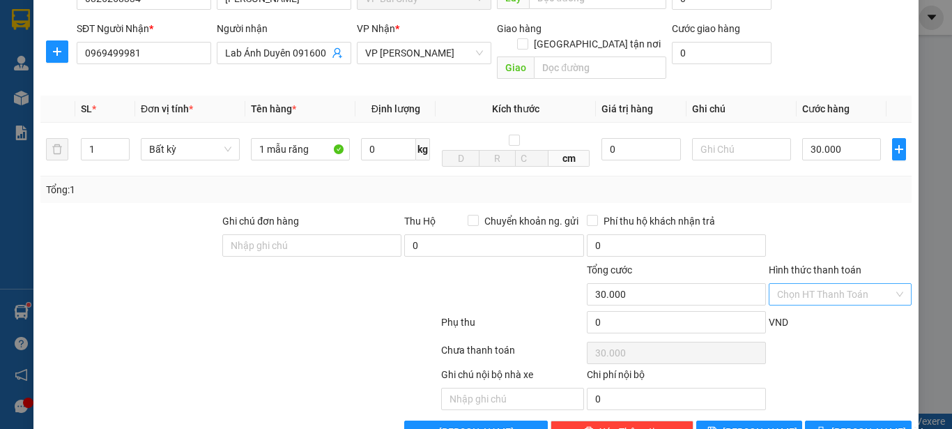
click at [820, 284] on input "Hình thức thanh toán" at bounding box center [835, 294] width 116 height 21
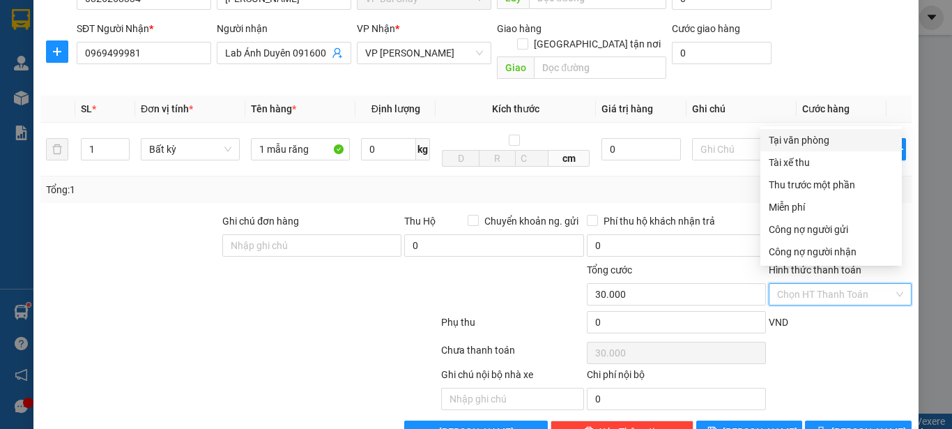
click at [810, 140] on div "Tại văn phòng" at bounding box center [831, 139] width 125 height 15
type input "0"
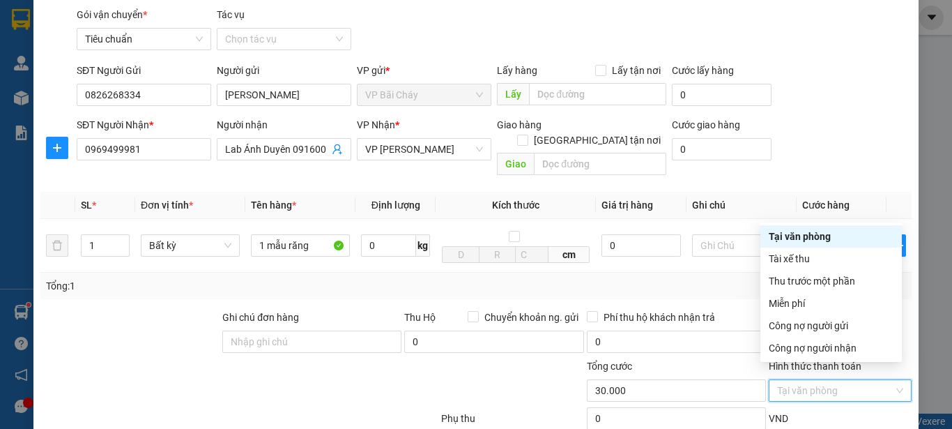
scroll to position [70, 0]
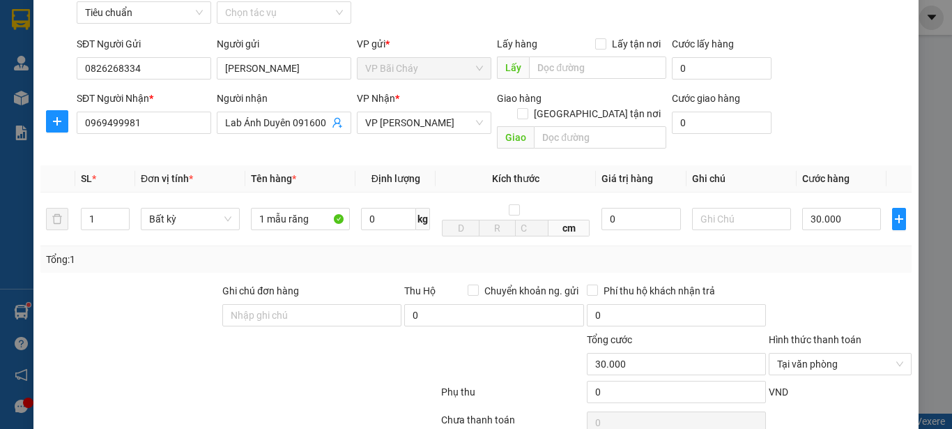
click at [813, 384] on div "VND" at bounding box center [840, 396] width 146 height 24
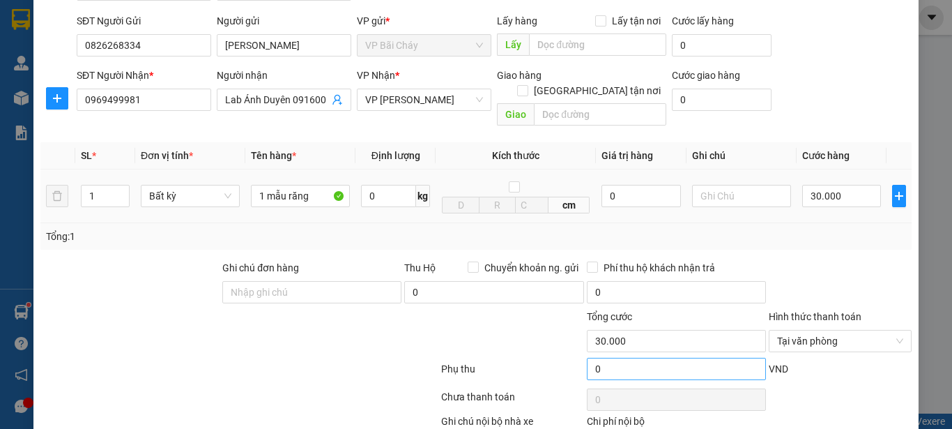
scroll to position [166, 0]
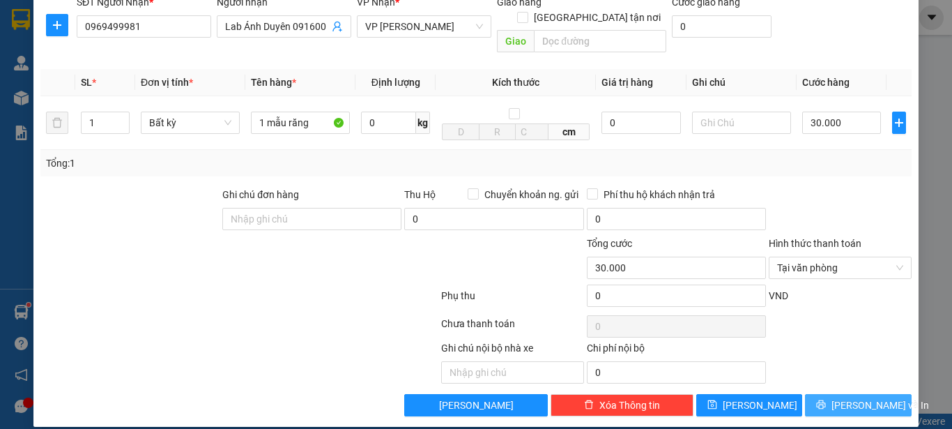
click at [865, 397] on span "[PERSON_NAME] và In" at bounding box center [880, 404] width 98 height 15
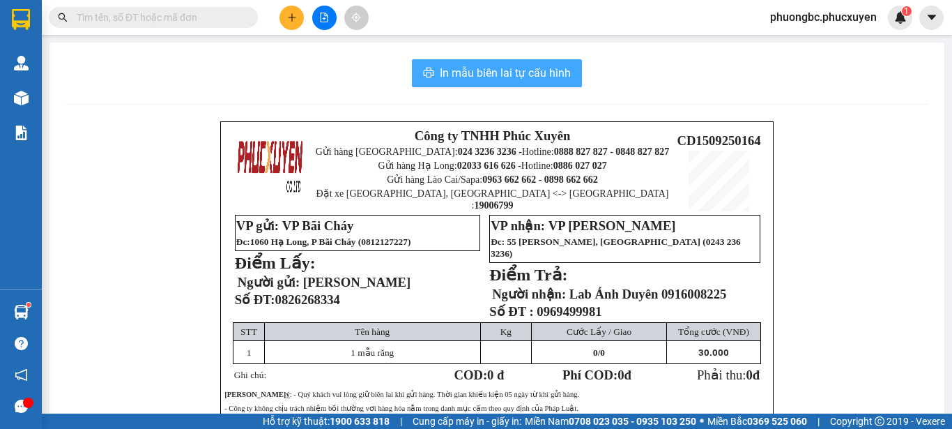
click at [498, 78] on span "In mẫu biên lai tự cấu hình" at bounding box center [505, 72] width 131 height 17
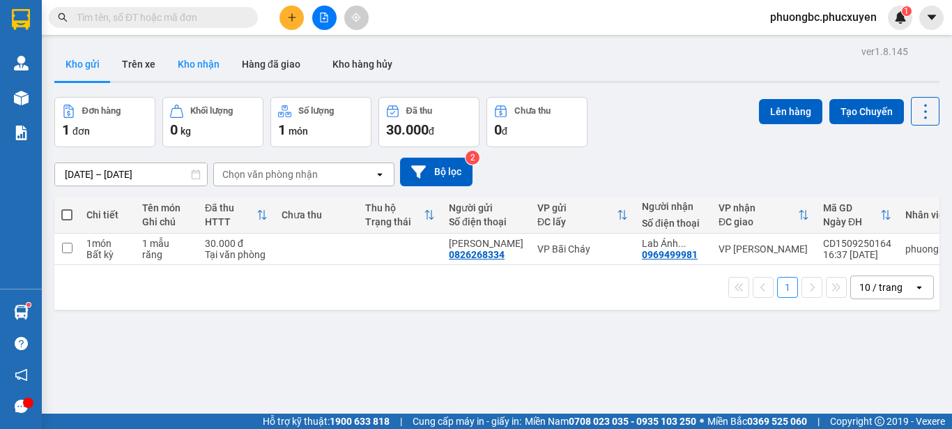
click at [192, 64] on button "Kho nhận" at bounding box center [199, 63] width 64 height 33
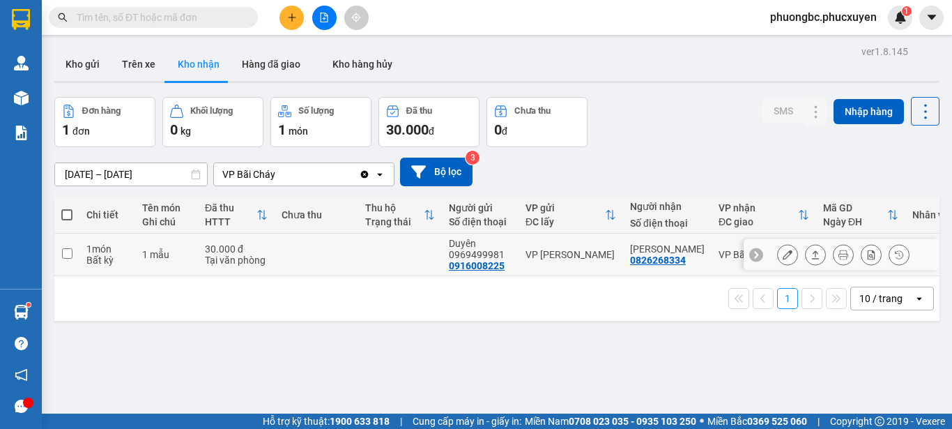
click at [70, 246] on td at bounding box center [66, 254] width 25 height 43
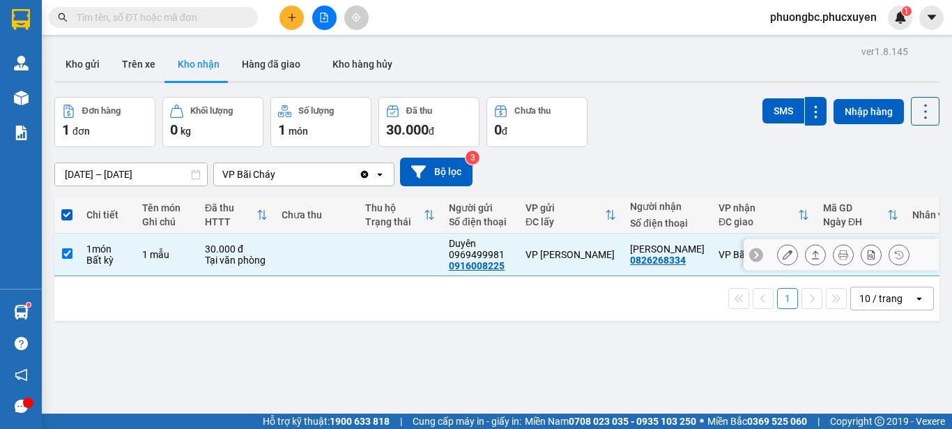
click at [68, 246] on td at bounding box center [66, 254] width 25 height 43
checkbox input "false"
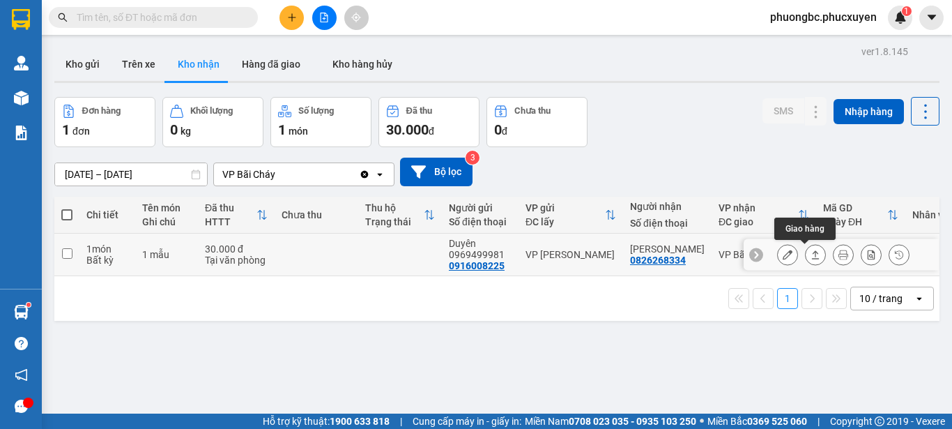
click at [810, 256] on icon at bounding box center [815, 254] width 10 height 10
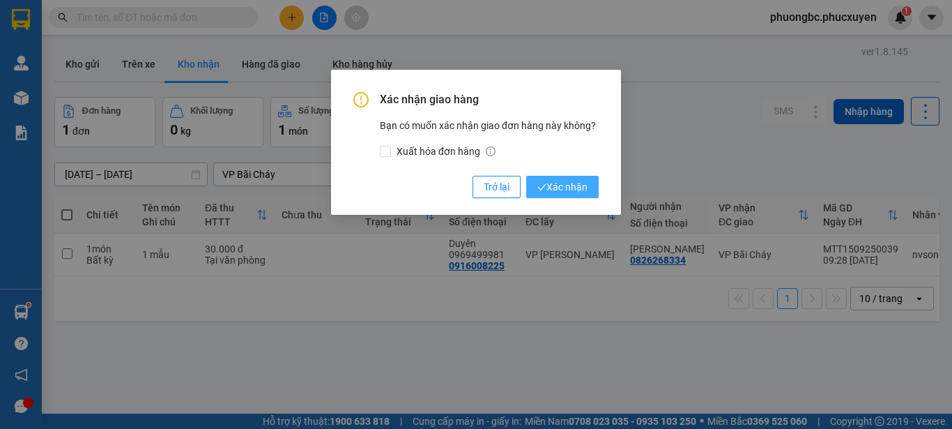
click at [563, 188] on span "Xác nhận" at bounding box center [562, 186] width 50 height 15
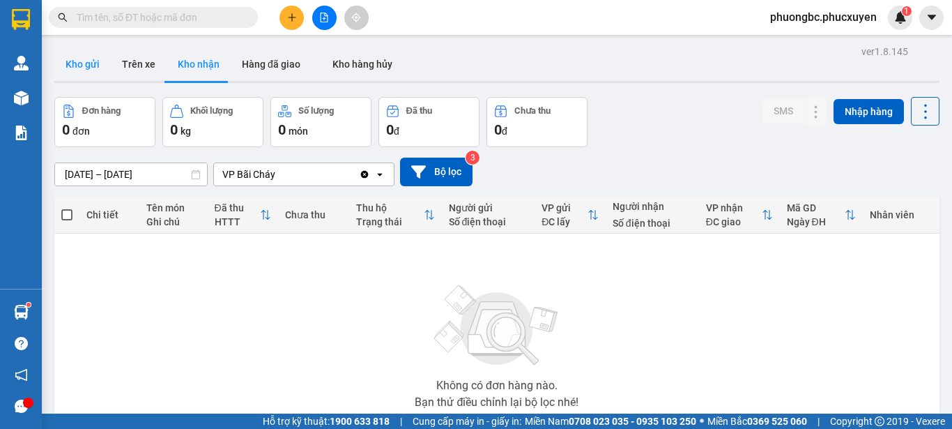
click at [101, 56] on button "Kho gửi" at bounding box center [82, 63] width 56 height 33
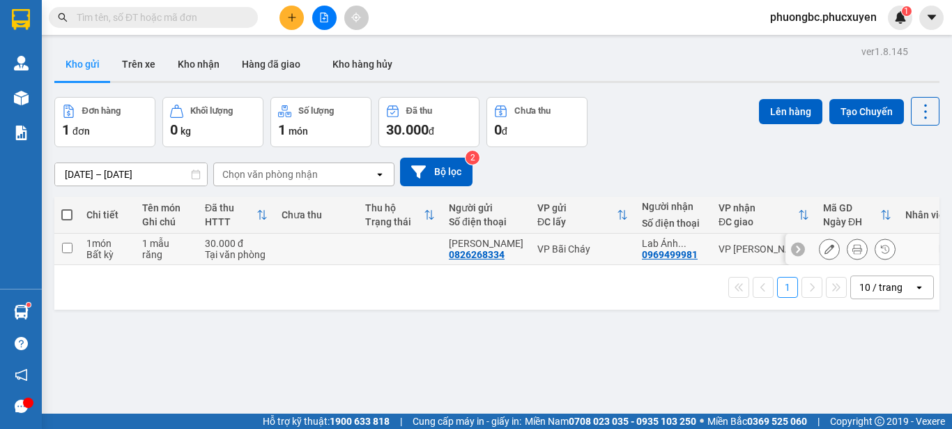
click at [69, 247] on input "checkbox" at bounding box center [67, 248] width 10 height 10
checkbox input "true"
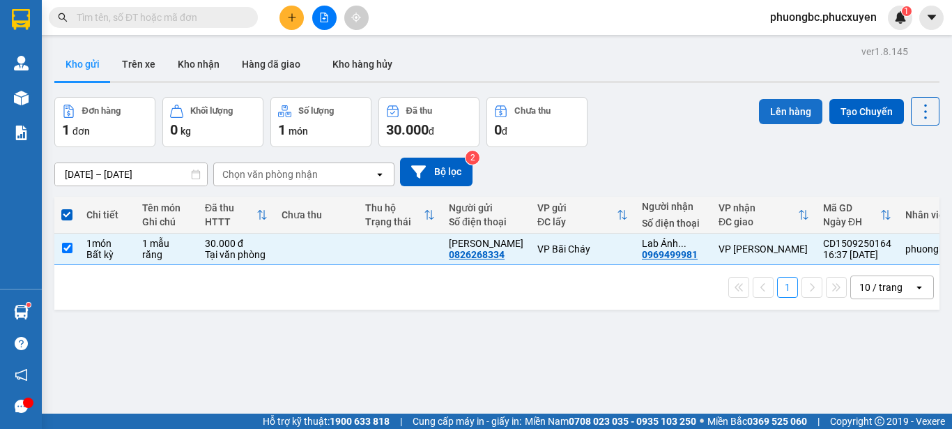
click at [790, 114] on button "Lên hàng" at bounding box center [790, 111] width 63 height 25
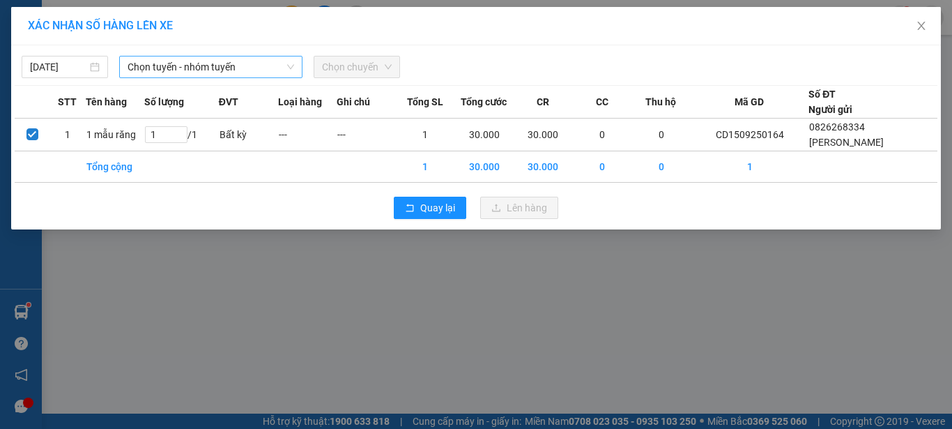
click at [245, 67] on span "Chọn tuyến - nhóm tuyến" at bounding box center [211, 66] width 167 height 21
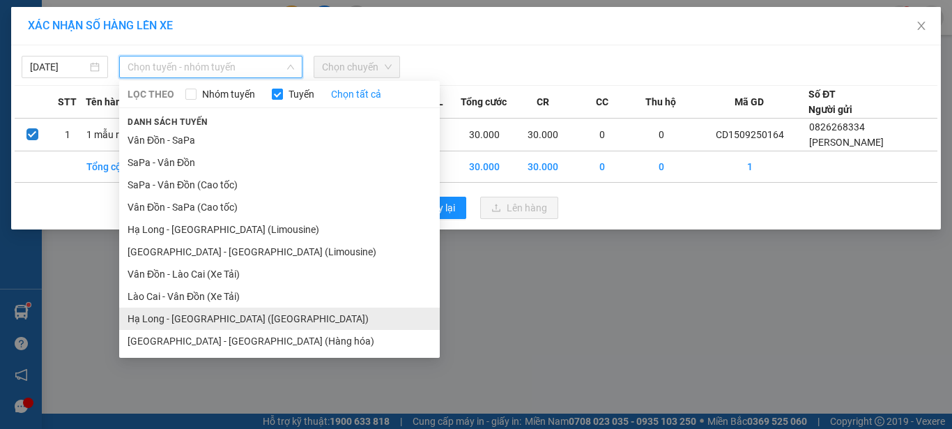
click at [237, 319] on li "Hạ Long - [GEOGRAPHIC_DATA] ([GEOGRAPHIC_DATA])" at bounding box center [279, 318] width 321 height 22
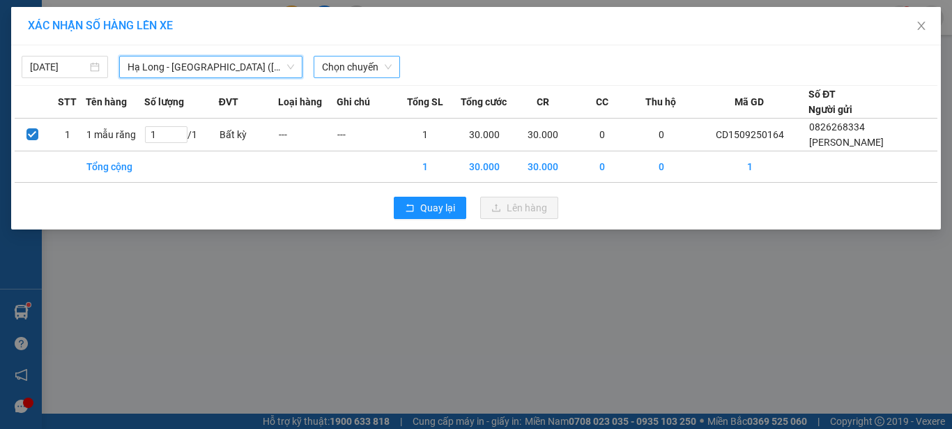
click at [378, 68] on span "Chọn chuyến" at bounding box center [357, 66] width 70 height 21
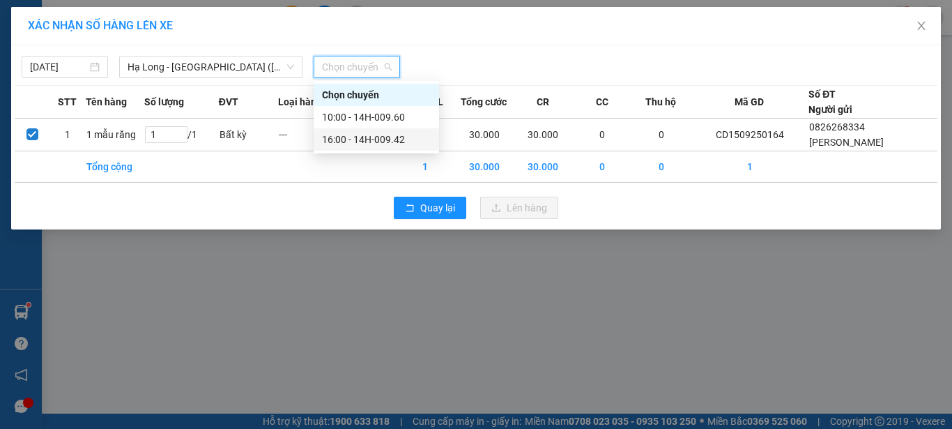
click at [379, 137] on div "16:00 - 14H-009.42" at bounding box center [376, 139] width 109 height 15
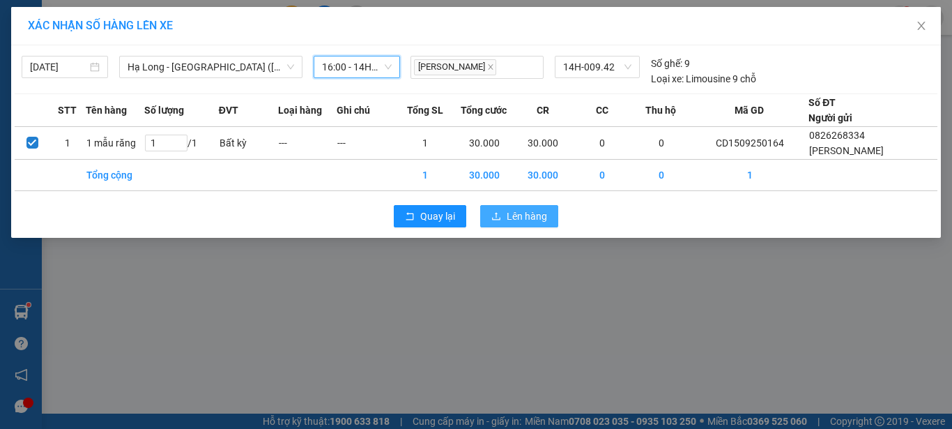
click at [518, 218] on span "Lên hàng" at bounding box center [527, 215] width 40 height 15
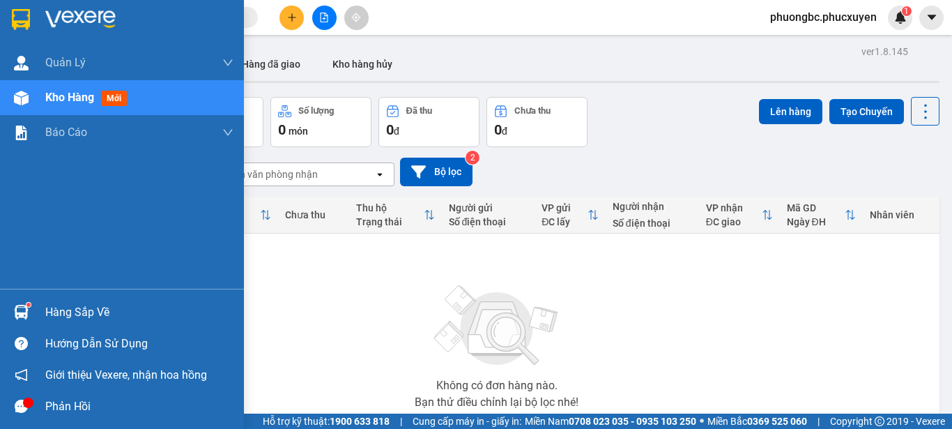
click at [56, 314] on div "Hàng sắp về" at bounding box center [139, 312] width 188 height 21
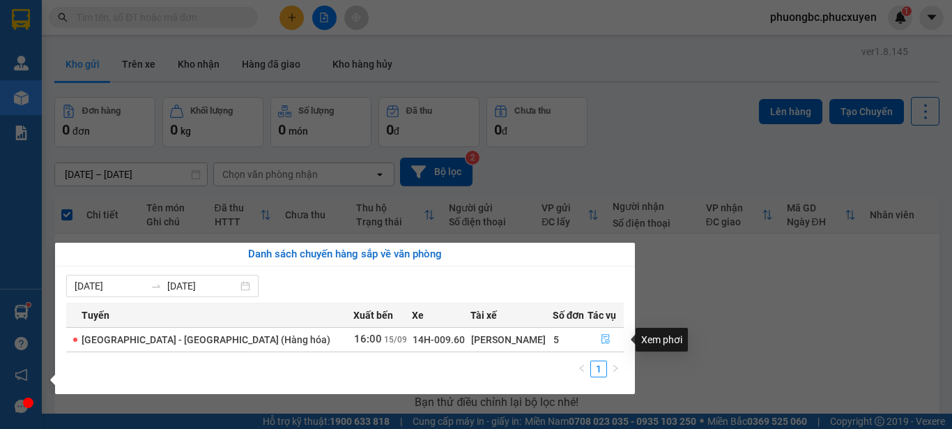
click at [601, 338] on icon "file-done" at bounding box center [606, 339] width 10 height 10
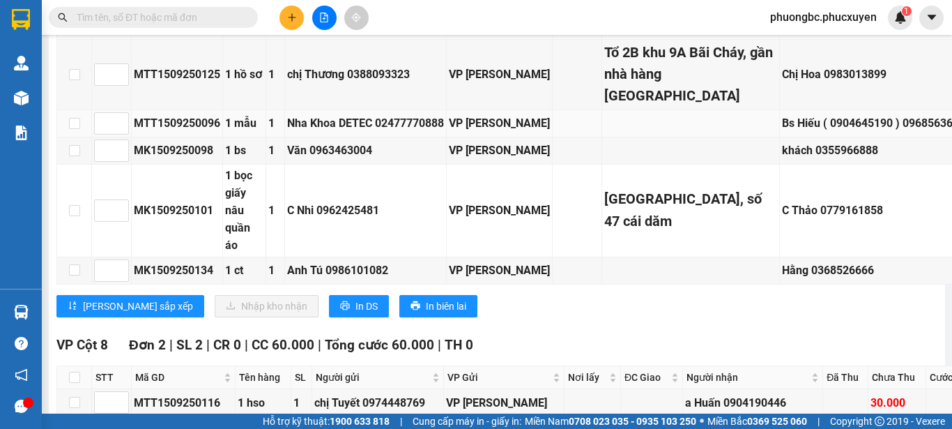
scroll to position [627, 0]
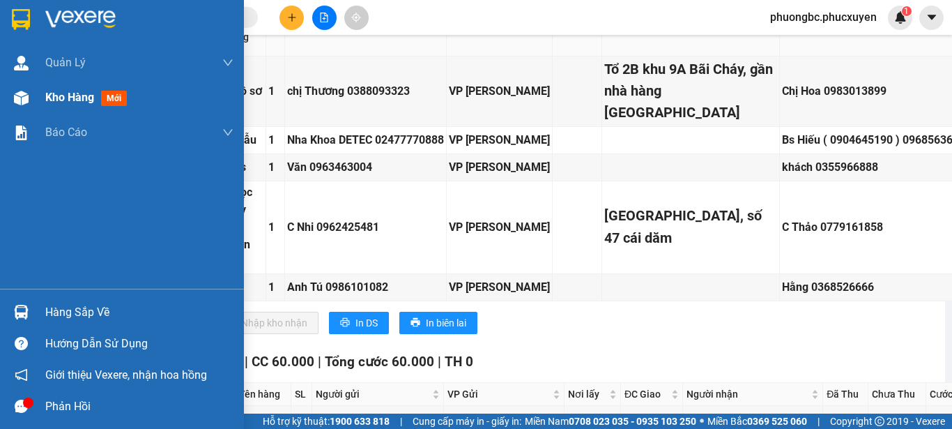
click at [75, 92] on span "Kho hàng" at bounding box center [69, 97] width 49 height 13
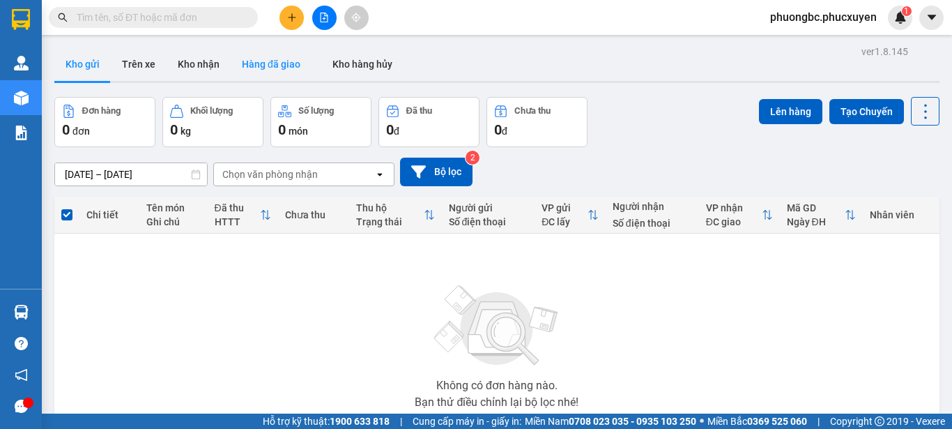
click at [270, 64] on button "Hàng đã giao" at bounding box center [271, 63] width 81 height 33
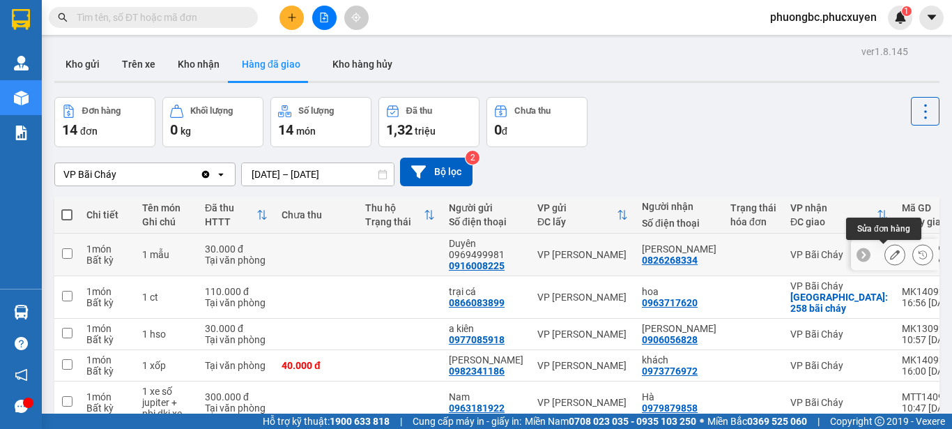
click at [890, 253] on icon at bounding box center [895, 254] width 10 height 10
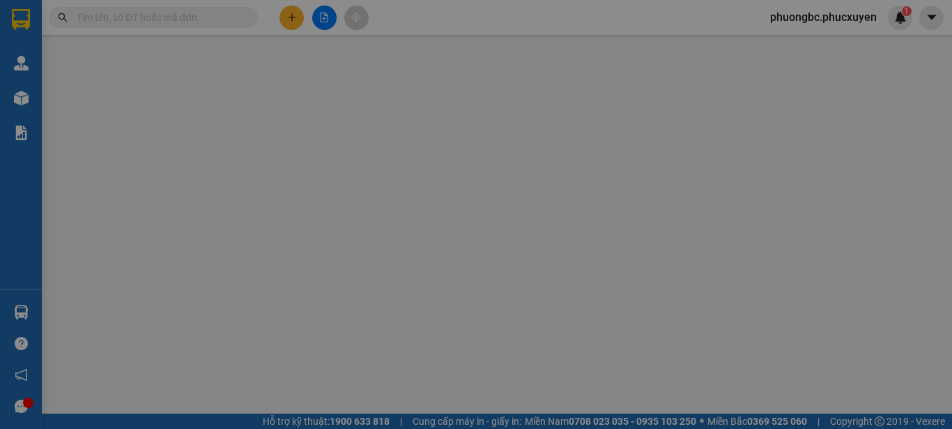
type input "0916008225"
type input "Duyên 0969499981"
type input "0826268334"
type input "[PERSON_NAME]"
type input "30.000"
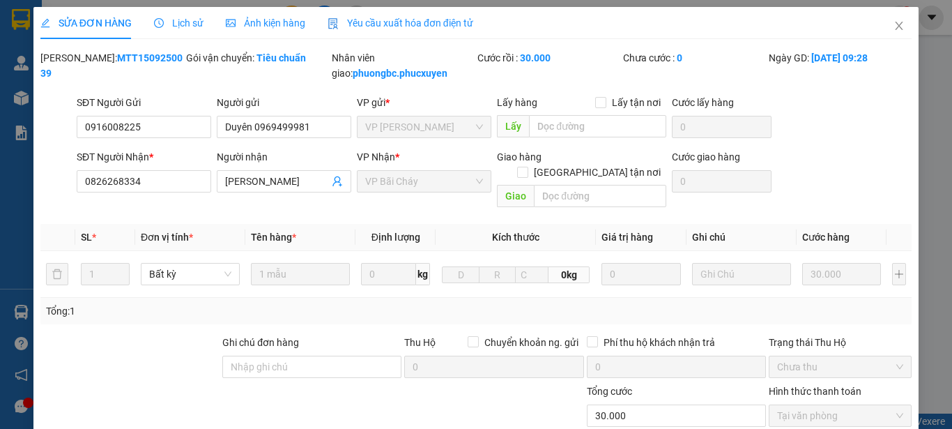
drag, startPoint x: 157, startPoint y: 54, endPoint x: 75, endPoint y: 66, distance: 83.1
click at [75, 66] on div "[PERSON_NAME]: MTT1509250039" at bounding box center [112, 72] width 146 height 45
copy b "MTT1509250039"
click at [893, 26] on icon "close" at bounding box center [898, 25] width 11 height 11
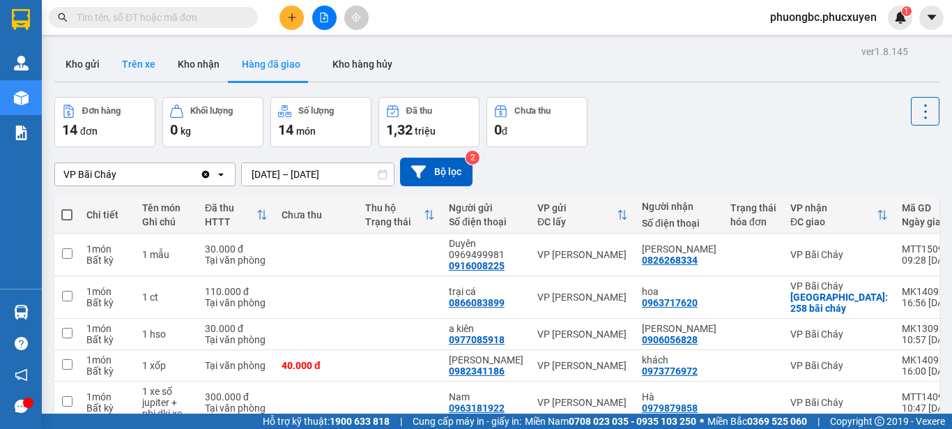
click at [143, 61] on button "Trên xe" at bounding box center [139, 63] width 56 height 33
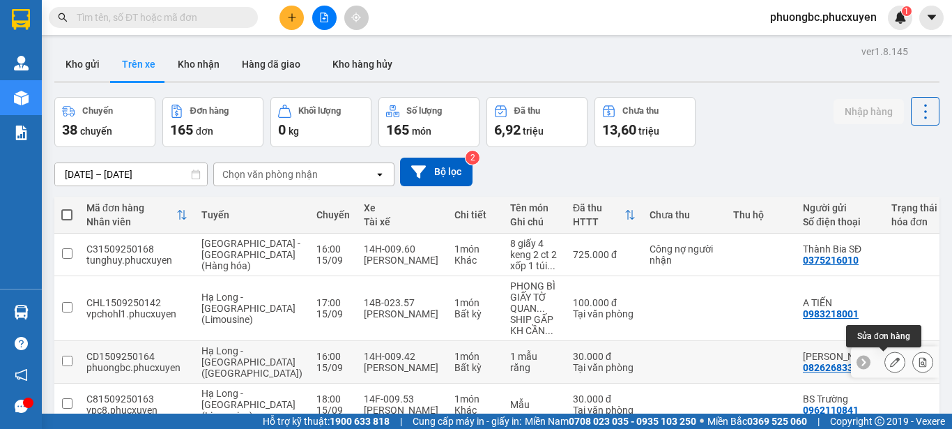
click at [890, 362] on icon at bounding box center [895, 362] width 10 height 10
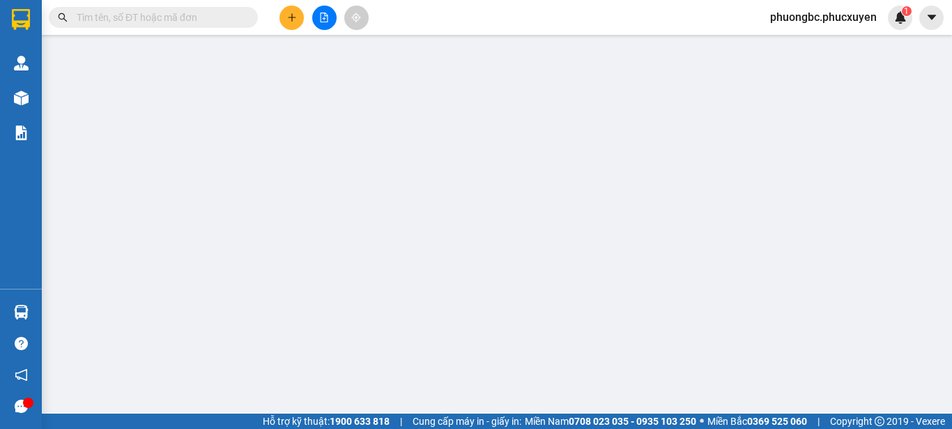
type input "0826268334"
type input "[PERSON_NAME]"
type input "0969499981"
type input "Lab Ánh Duyên 0916008225"
type input "30.000"
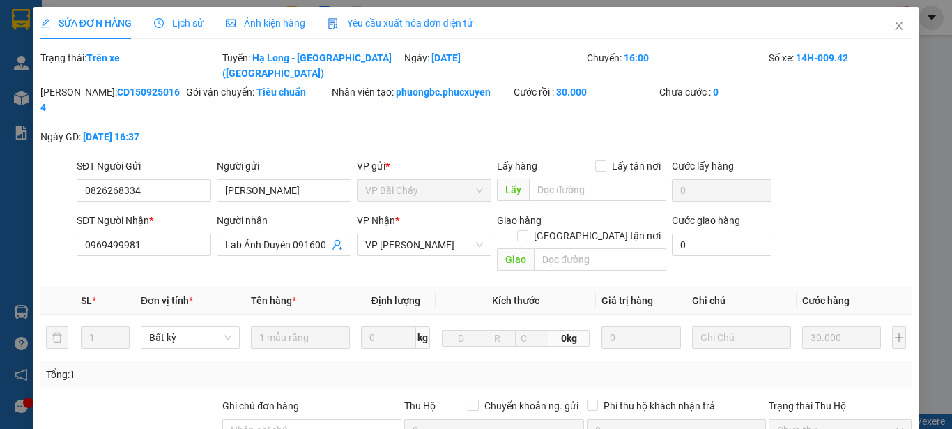
drag, startPoint x: 150, startPoint y: 74, endPoint x: 73, endPoint y: 82, distance: 77.0
click at [73, 84] on div "[PERSON_NAME]: CD1509250164" at bounding box center [111, 99] width 143 height 31
copy b "CD1509250164"
click at [895, 24] on icon "close" at bounding box center [899, 26] width 8 height 8
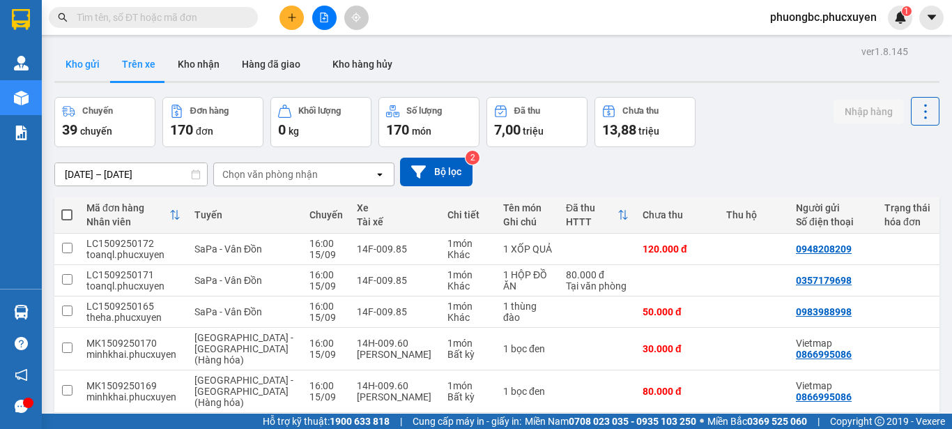
click at [85, 59] on button "Kho gửi" at bounding box center [82, 63] width 56 height 33
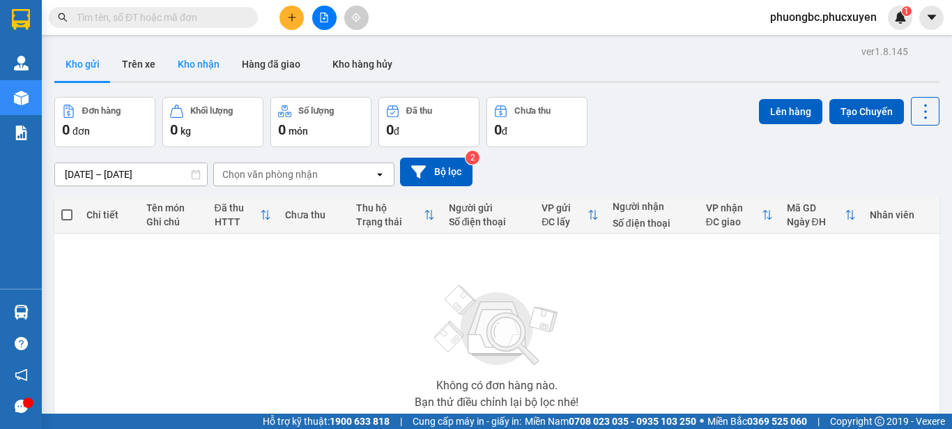
click at [192, 61] on button "Kho nhận" at bounding box center [199, 63] width 64 height 33
